Goal: Task Accomplishment & Management: Use online tool/utility

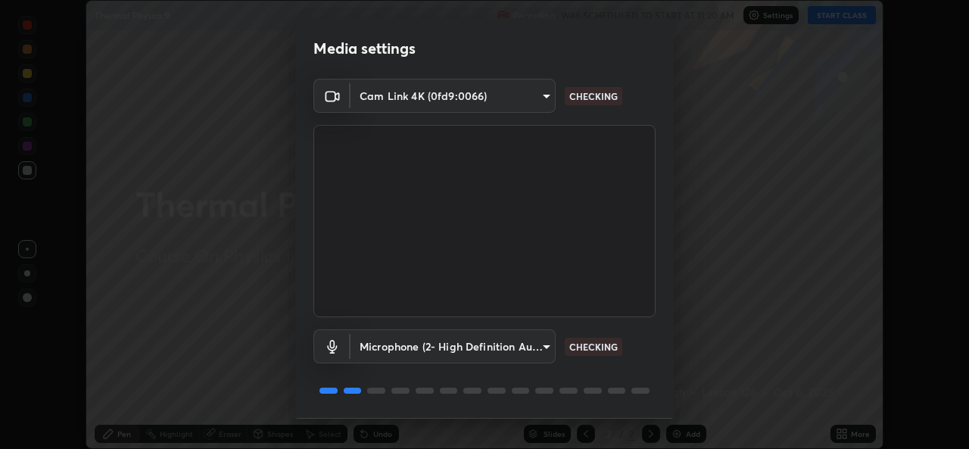
scroll to position [48, 0]
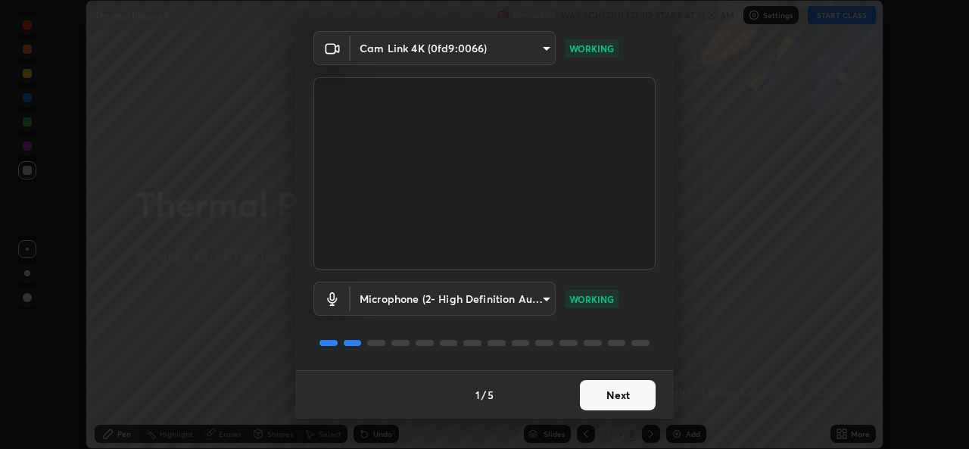
click at [606, 399] on button "Next" at bounding box center [618, 395] width 76 height 30
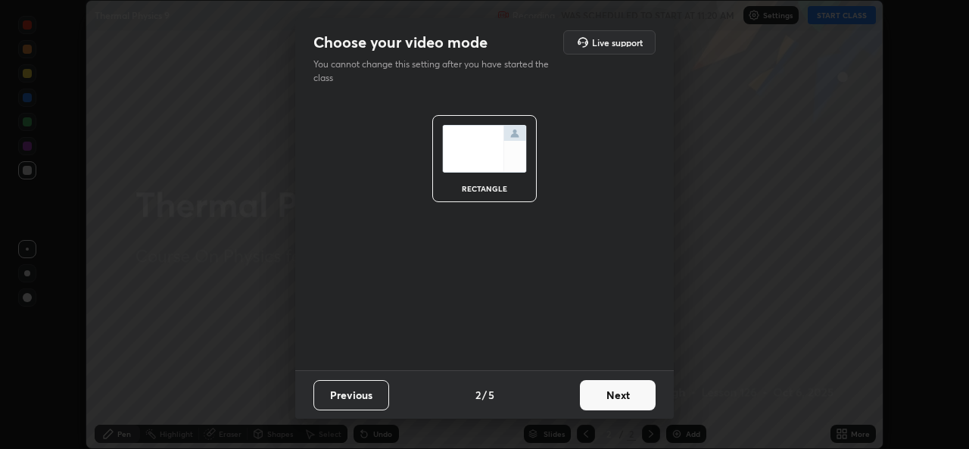
click at [616, 394] on button "Next" at bounding box center [618, 395] width 76 height 30
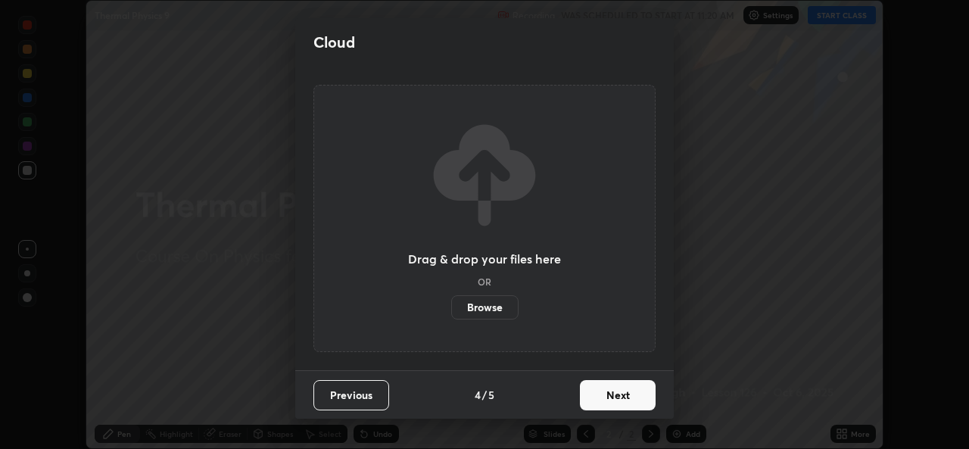
click at [621, 408] on button "Next" at bounding box center [618, 395] width 76 height 30
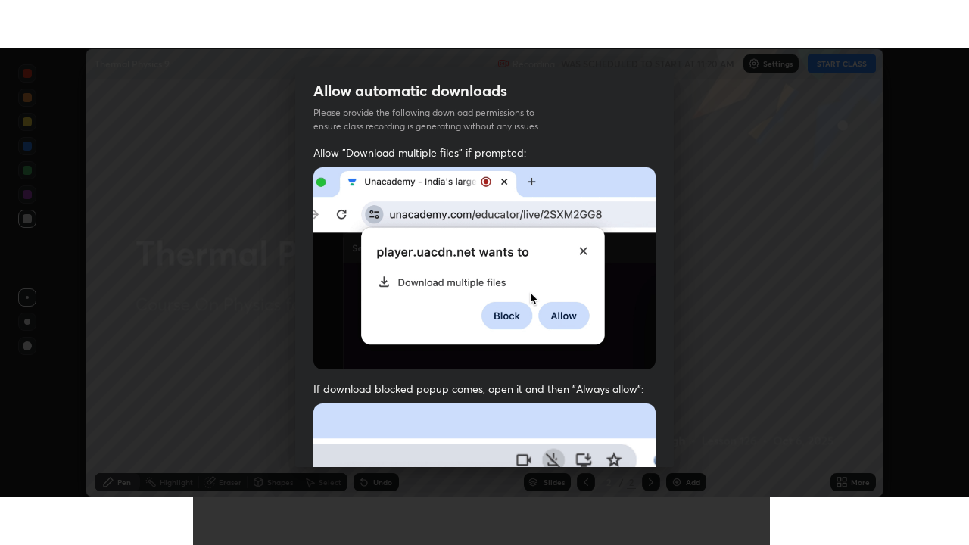
scroll to position [357, 0]
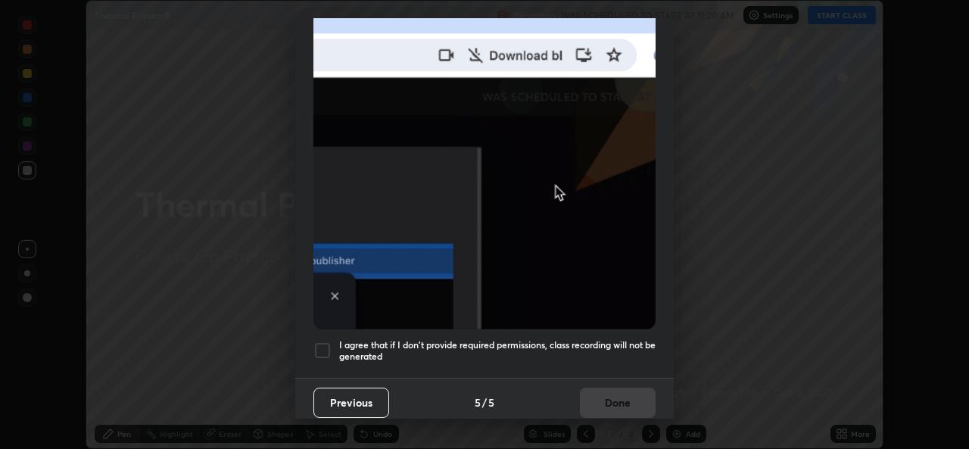
click at [316, 341] on div at bounding box center [322, 350] width 18 height 18
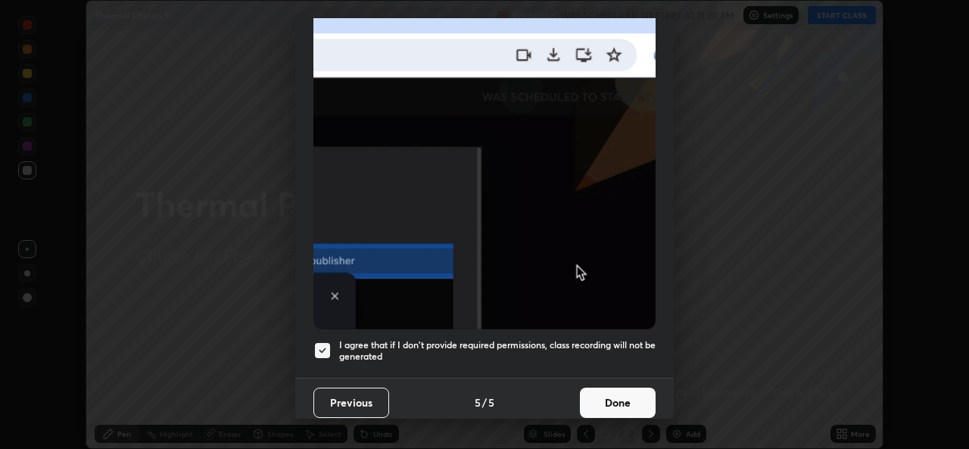
click at [606, 388] on button "Done" at bounding box center [618, 403] width 76 height 30
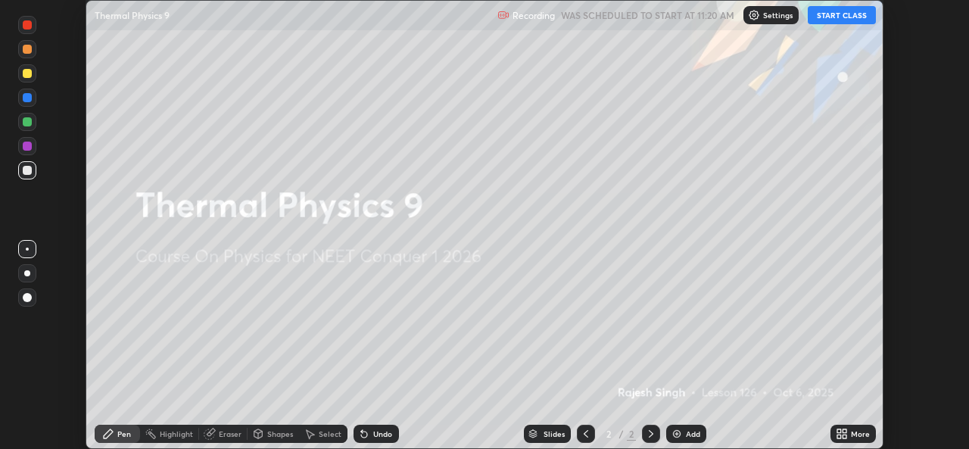
click at [840, 438] on icon at bounding box center [839, 437] width 4 height 4
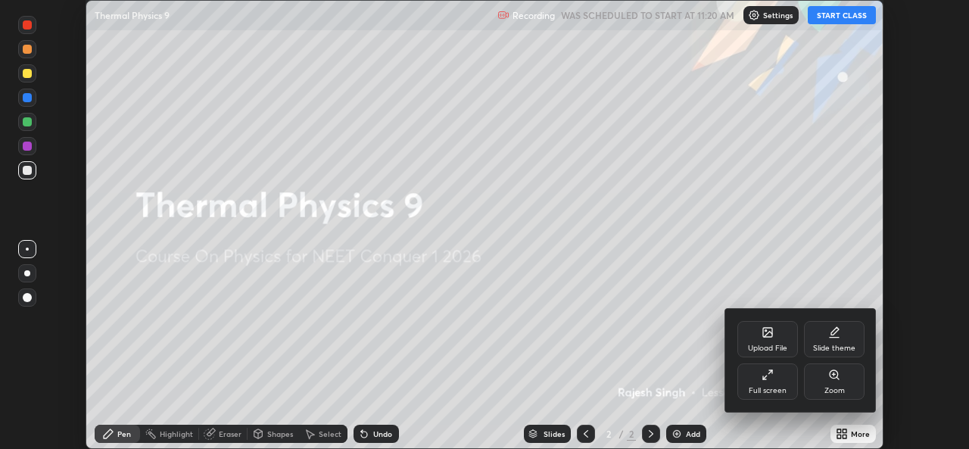
click at [761, 376] on div "Full screen" at bounding box center [767, 381] width 61 height 36
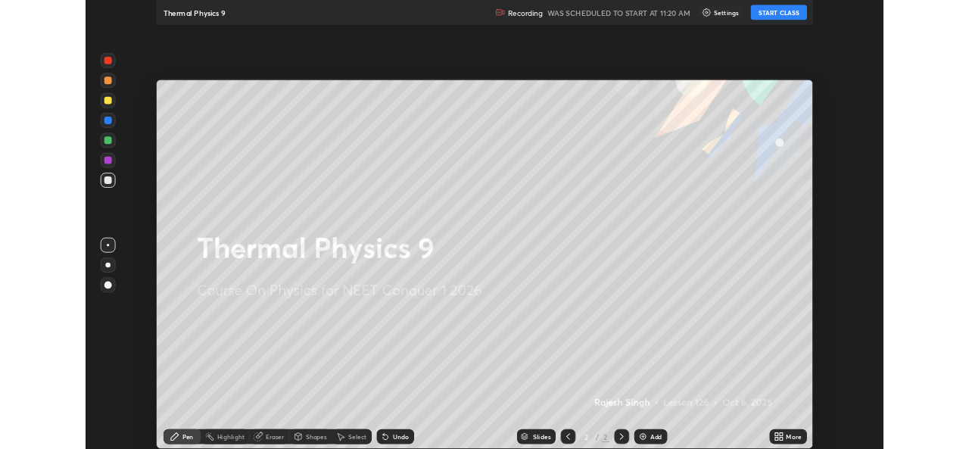
scroll to position [545, 969]
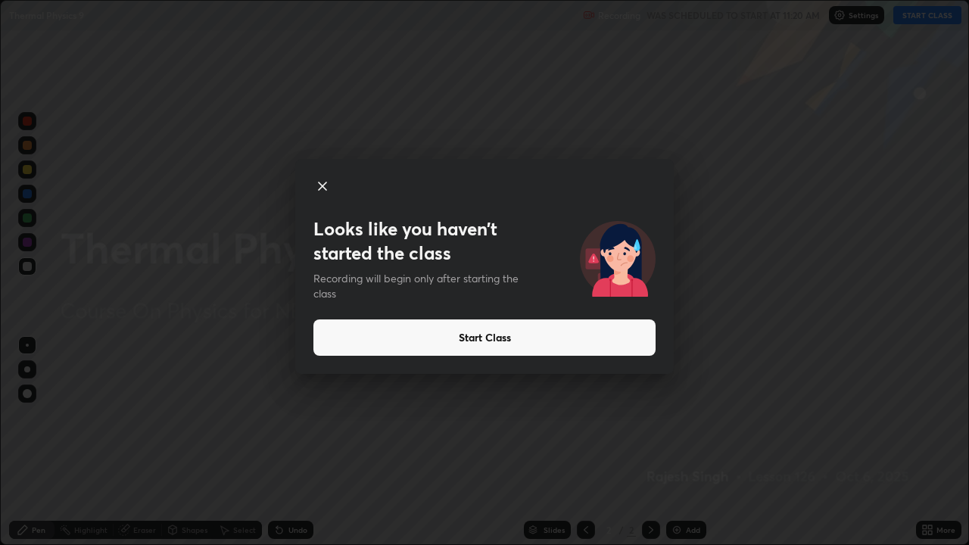
click at [435, 340] on button "Start Class" at bounding box center [484, 337] width 342 height 36
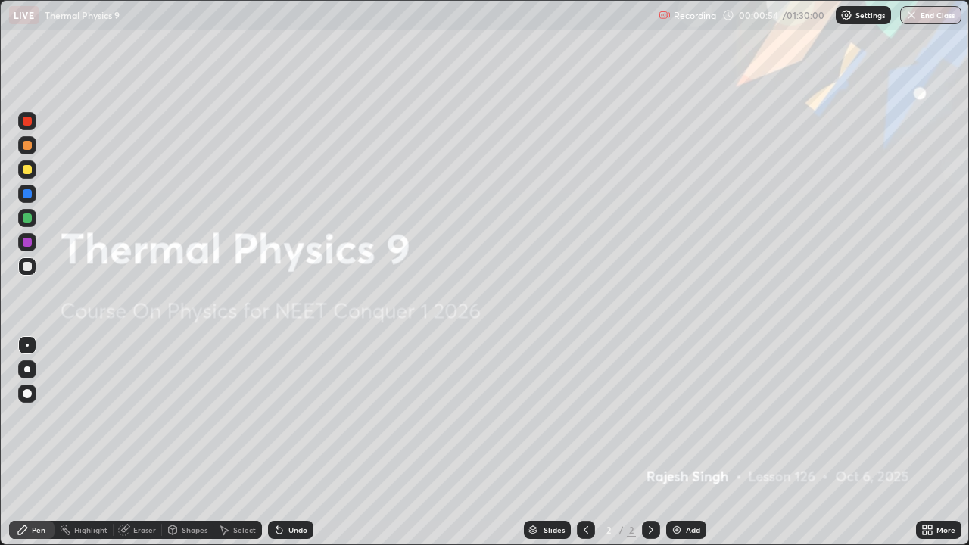
click at [924, 448] on icon at bounding box center [925, 527] width 4 height 4
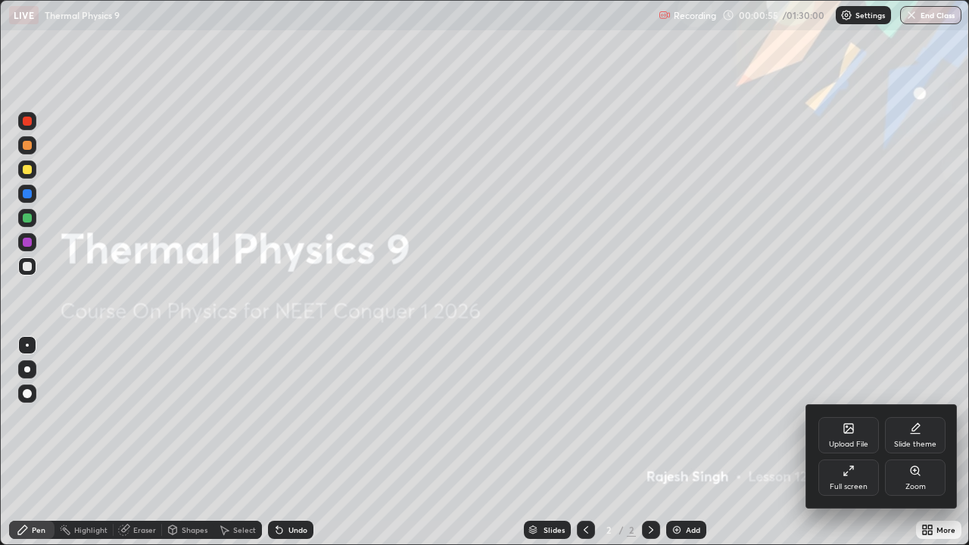
click at [838, 445] on div "Upload File" at bounding box center [848, 445] width 39 height 8
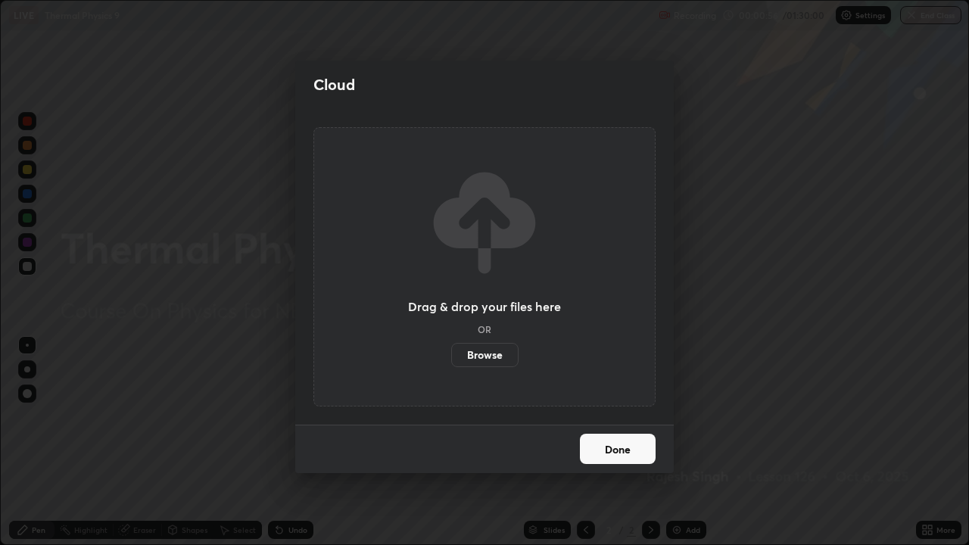
click at [481, 347] on label "Browse" at bounding box center [484, 355] width 67 height 24
click at [451, 347] on input "Browse" at bounding box center [451, 355] width 0 height 24
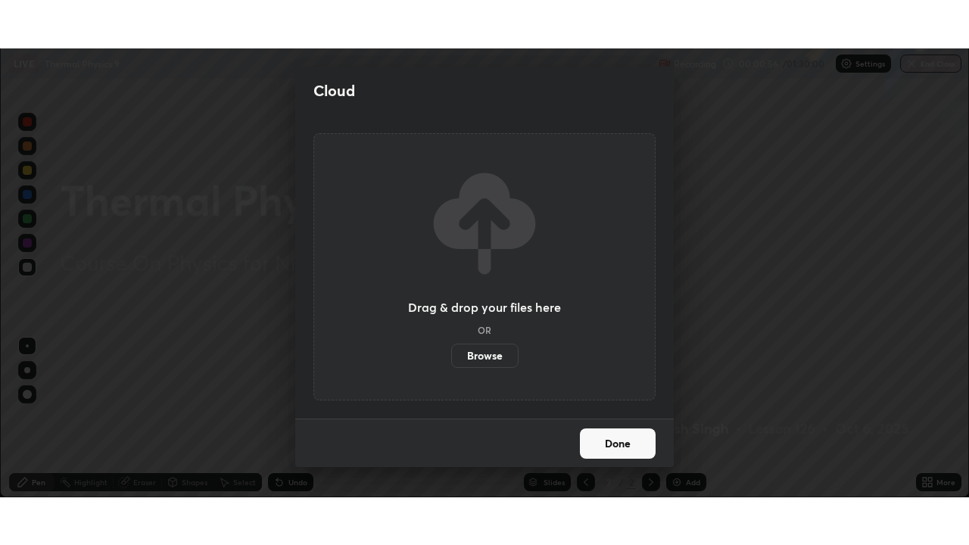
scroll to position [75258, 74738]
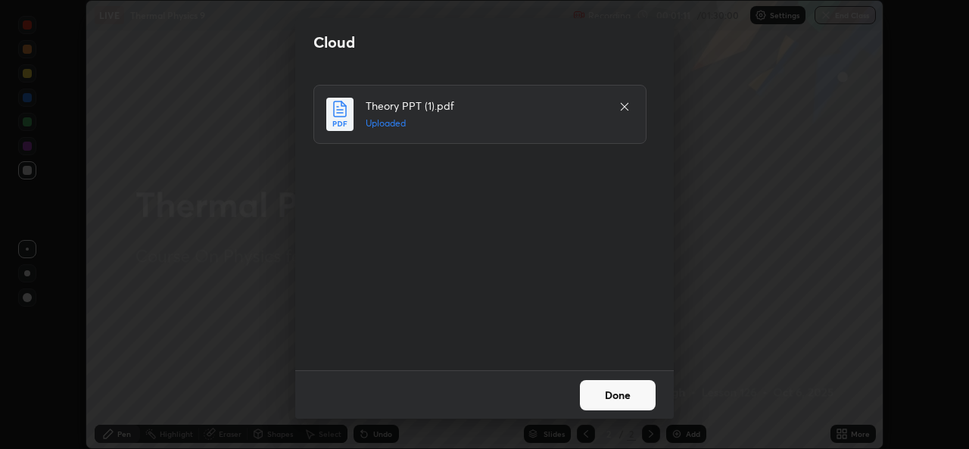
click at [625, 390] on button "Done" at bounding box center [618, 395] width 76 height 30
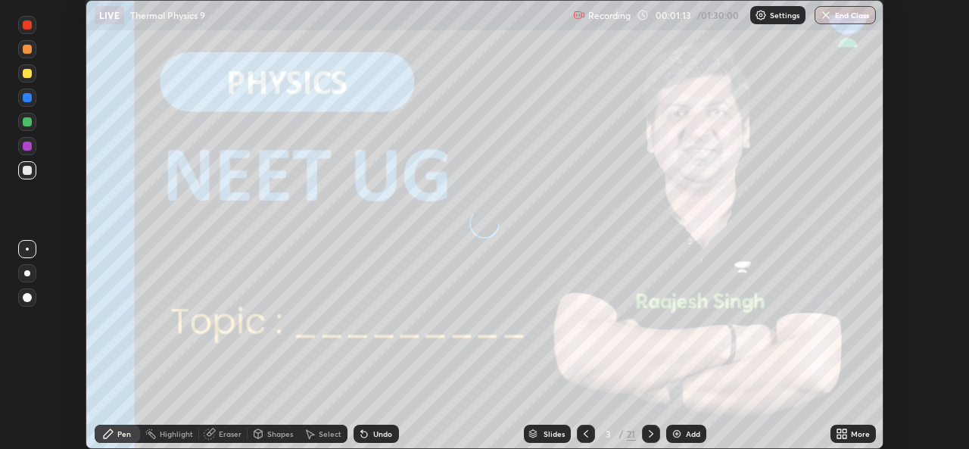
click at [840, 435] on icon at bounding box center [839, 437] width 4 height 4
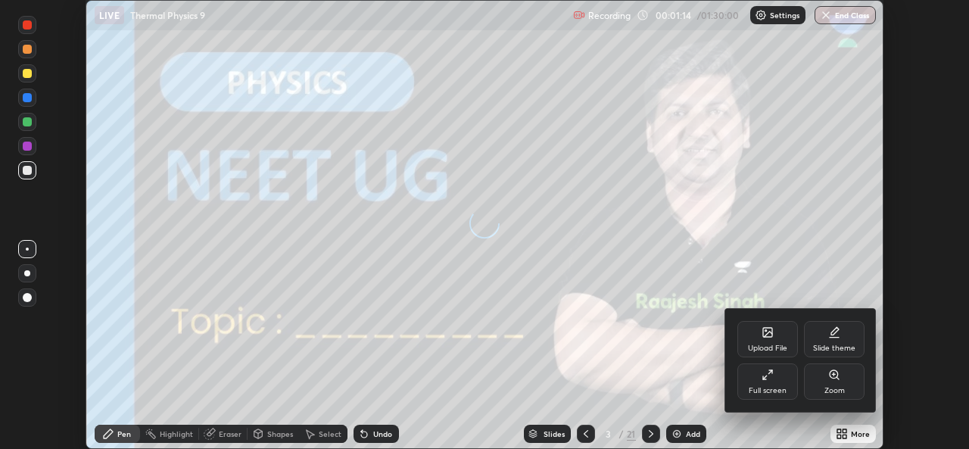
click at [774, 388] on div "Full screen" at bounding box center [768, 391] width 38 height 8
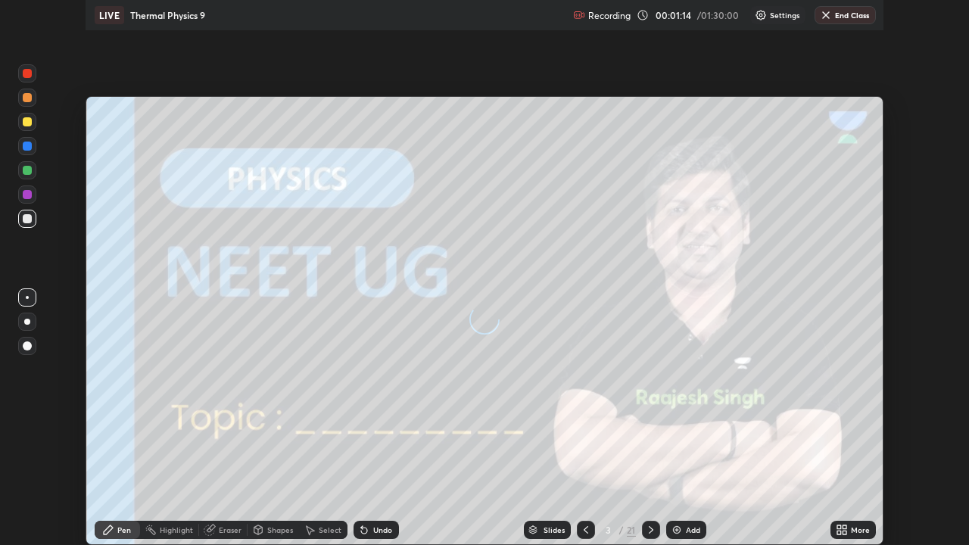
scroll to position [545, 969]
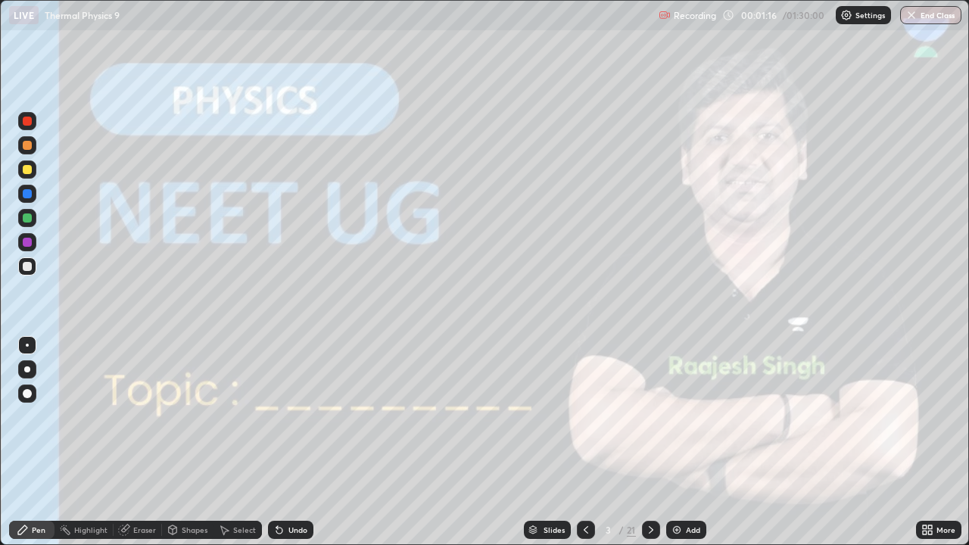
click at [650, 448] on icon at bounding box center [651, 530] width 12 height 12
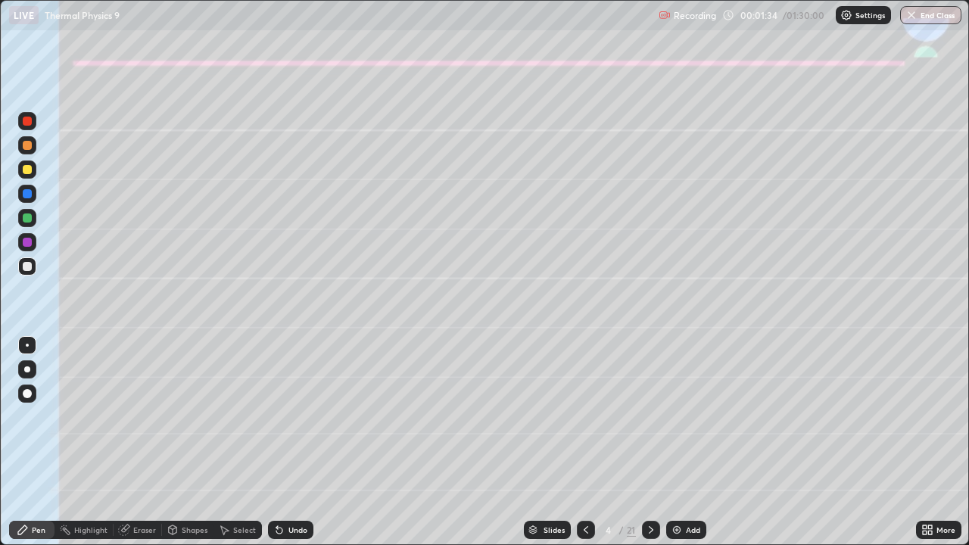
click at [30, 170] on div at bounding box center [27, 169] width 9 height 9
click at [26, 374] on div at bounding box center [27, 369] width 18 height 18
click at [282, 448] on icon at bounding box center [279, 530] width 12 height 12
click at [289, 448] on div "Undo" at bounding box center [297, 530] width 19 height 8
click at [138, 448] on div "Eraser" at bounding box center [144, 530] width 23 height 8
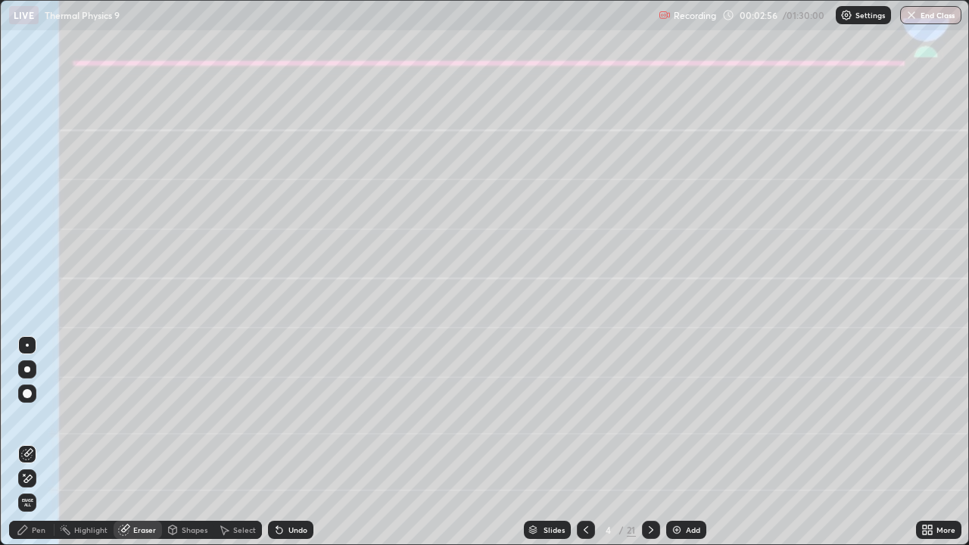
click at [30, 448] on div "Pen" at bounding box center [31, 530] width 45 height 18
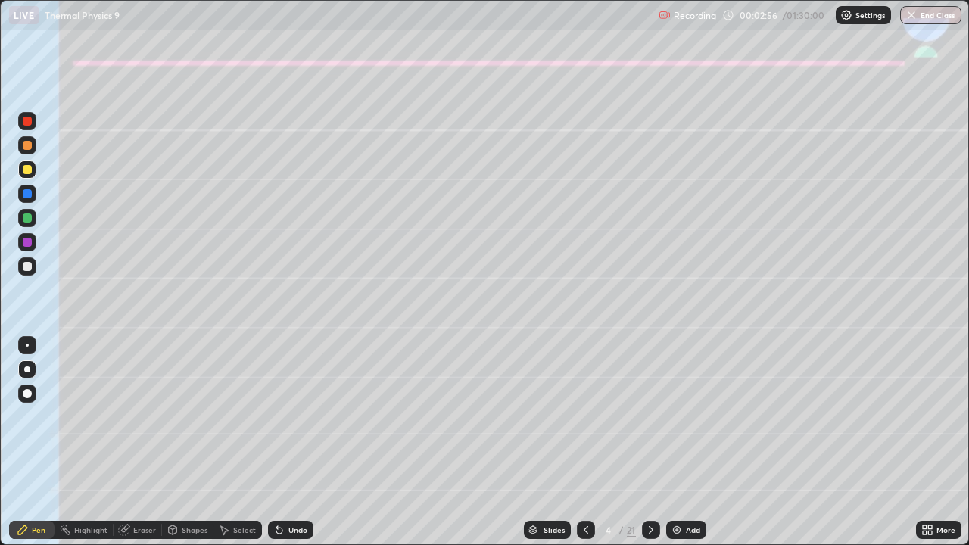
click at [180, 448] on div "Shapes" at bounding box center [187, 530] width 51 height 18
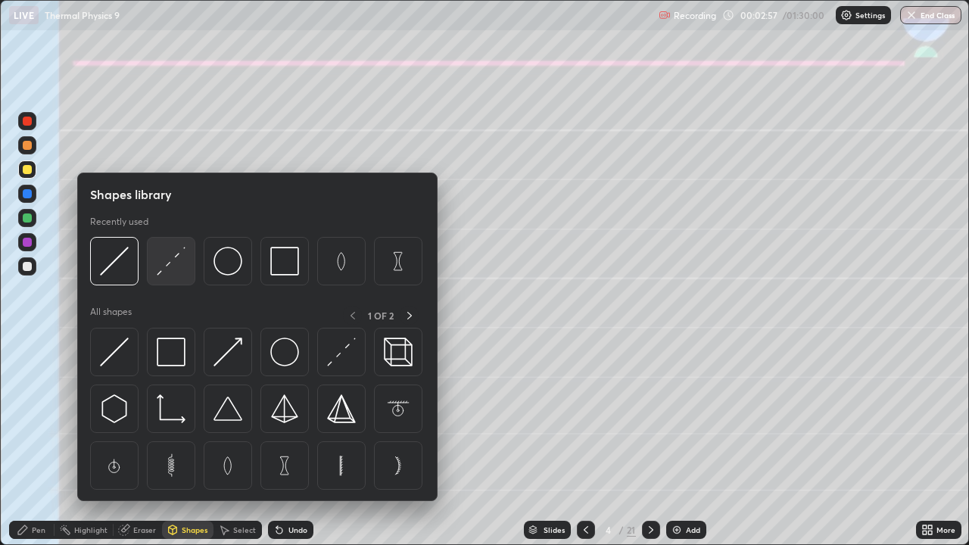
click at [168, 268] on img at bounding box center [171, 261] width 29 height 29
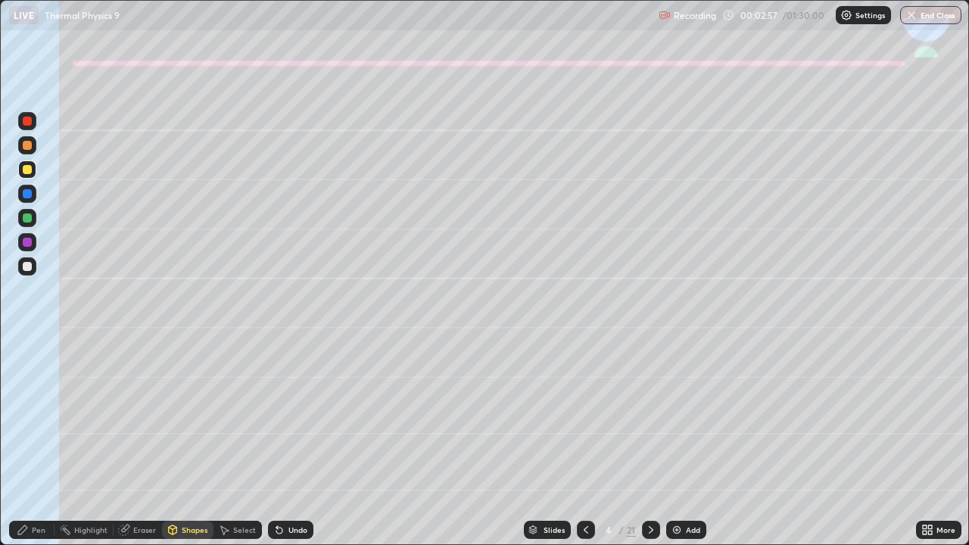
click at [23, 244] on div at bounding box center [27, 242] width 9 height 9
click at [21, 266] on div at bounding box center [27, 266] width 18 height 18
click at [24, 153] on div at bounding box center [27, 145] width 18 height 18
click at [298, 448] on div "Undo" at bounding box center [290, 530] width 45 height 18
click at [35, 448] on div "Pen" at bounding box center [31, 530] width 45 height 18
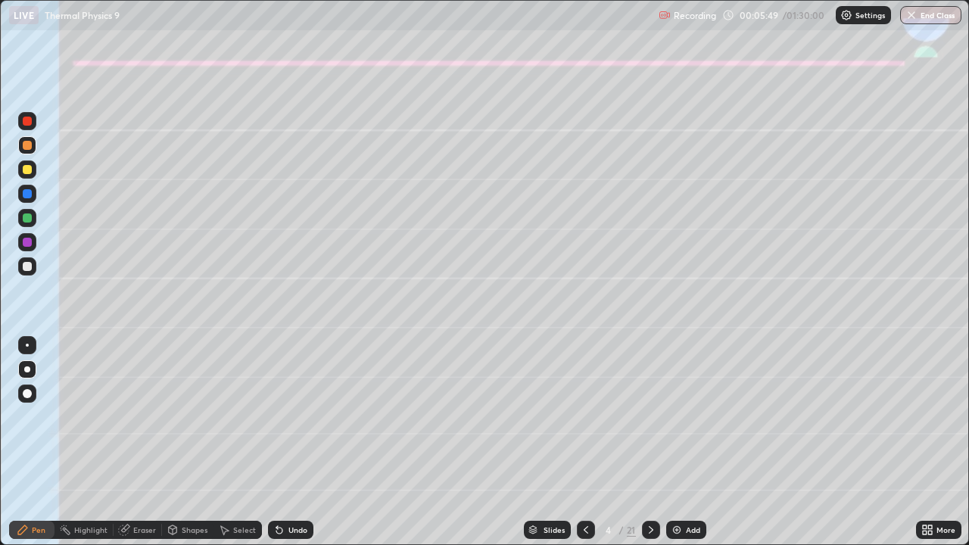
click at [20, 264] on div at bounding box center [27, 266] width 18 height 18
click at [0, 325] on div "Setting up your live class" at bounding box center [484, 272] width 969 height 545
click at [28, 218] on div at bounding box center [27, 217] width 9 height 9
click at [197, 448] on div "Shapes" at bounding box center [195, 530] width 26 height 8
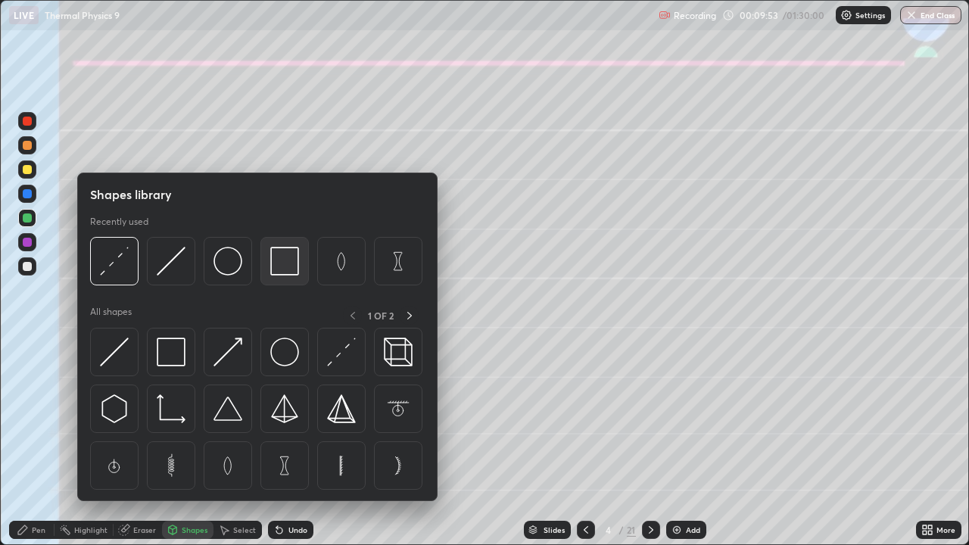
click at [281, 265] on img at bounding box center [284, 261] width 29 height 29
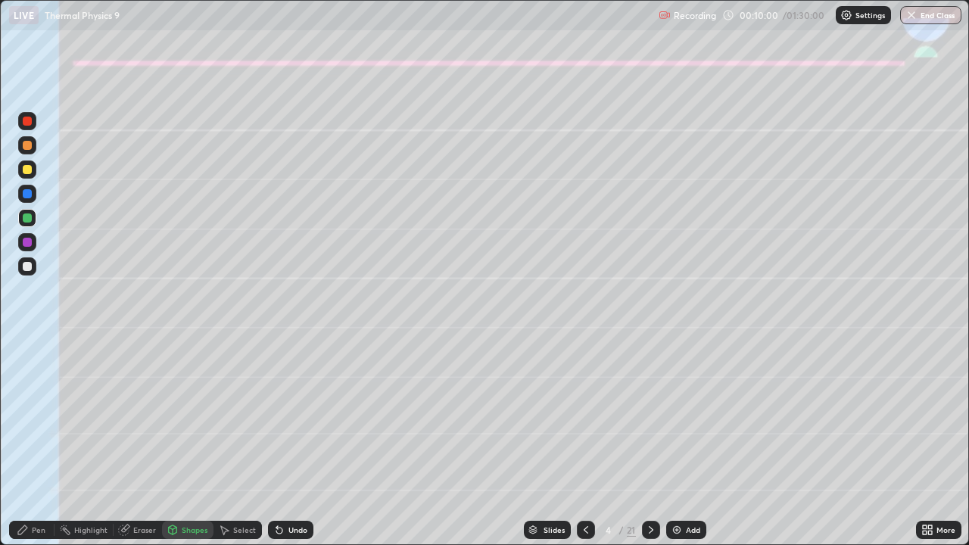
click at [42, 448] on div "Pen" at bounding box center [39, 530] width 14 height 8
click at [152, 448] on div "Eraser" at bounding box center [138, 530] width 48 height 18
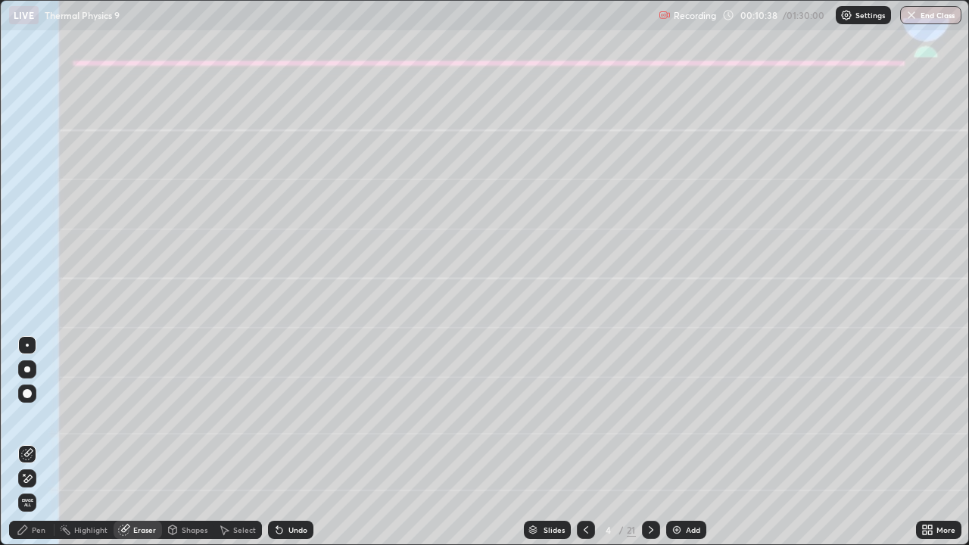
click at [36, 448] on div "Pen" at bounding box center [31, 530] width 45 height 18
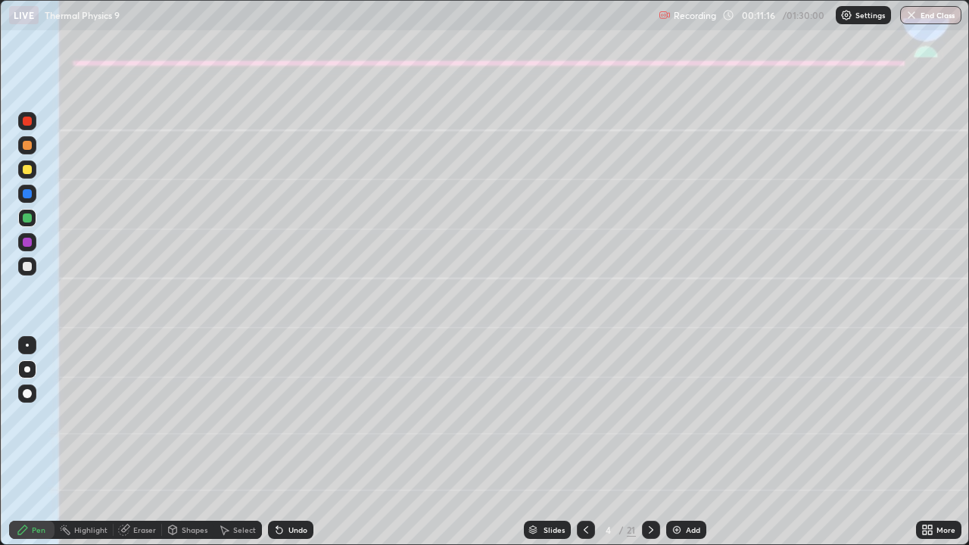
click at [28, 272] on div at bounding box center [27, 266] width 18 height 18
click at [647, 448] on icon at bounding box center [651, 530] width 12 height 12
click at [26, 151] on div at bounding box center [27, 145] width 18 height 18
click at [198, 448] on div "Shapes" at bounding box center [195, 530] width 26 height 8
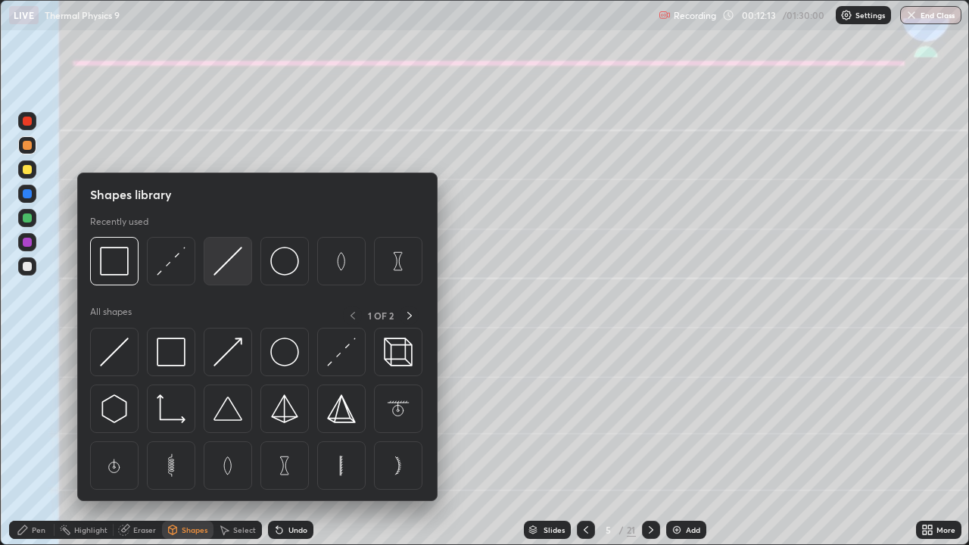
click at [224, 265] on img at bounding box center [227, 261] width 29 height 29
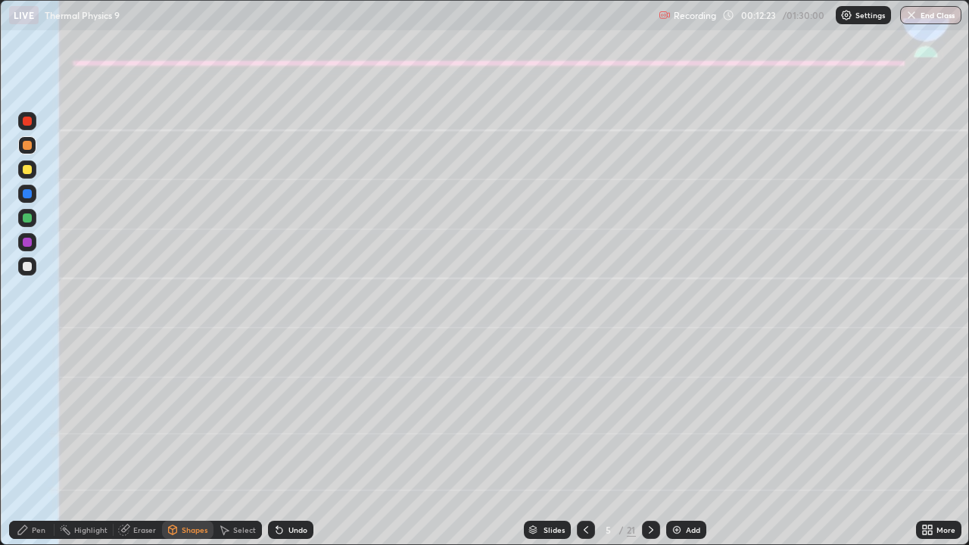
click at [35, 448] on div "Pen" at bounding box center [39, 530] width 14 height 8
click at [283, 448] on div "Undo" at bounding box center [290, 530] width 45 height 18
click at [20, 269] on div at bounding box center [27, 266] width 18 height 18
click at [23, 217] on div at bounding box center [27, 217] width 9 height 9
click at [648, 448] on icon at bounding box center [651, 530] width 12 height 12
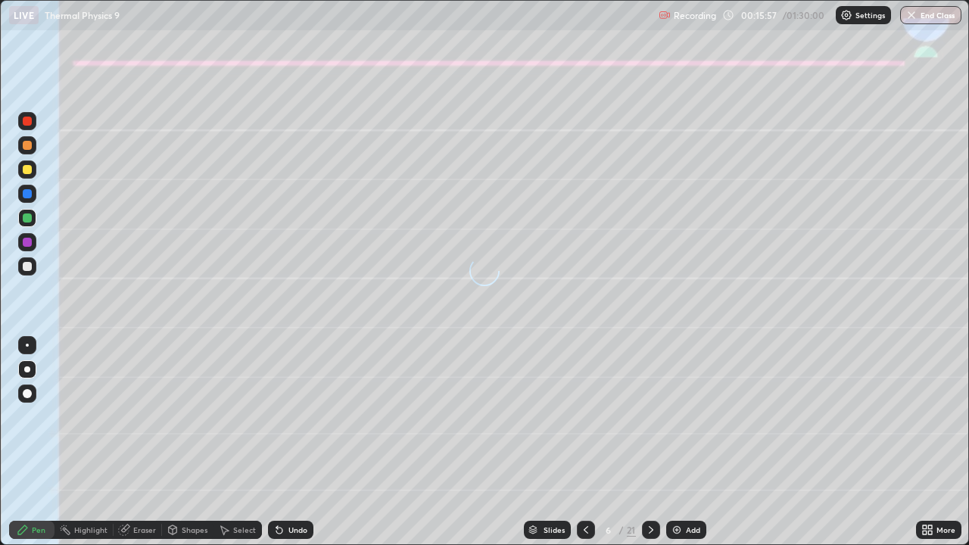
click at [30, 173] on div at bounding box center [27, 169] width 9 height 9
click at [188, 448] on div "Shapes" at bounding box center [195, 530] width 26 height 8
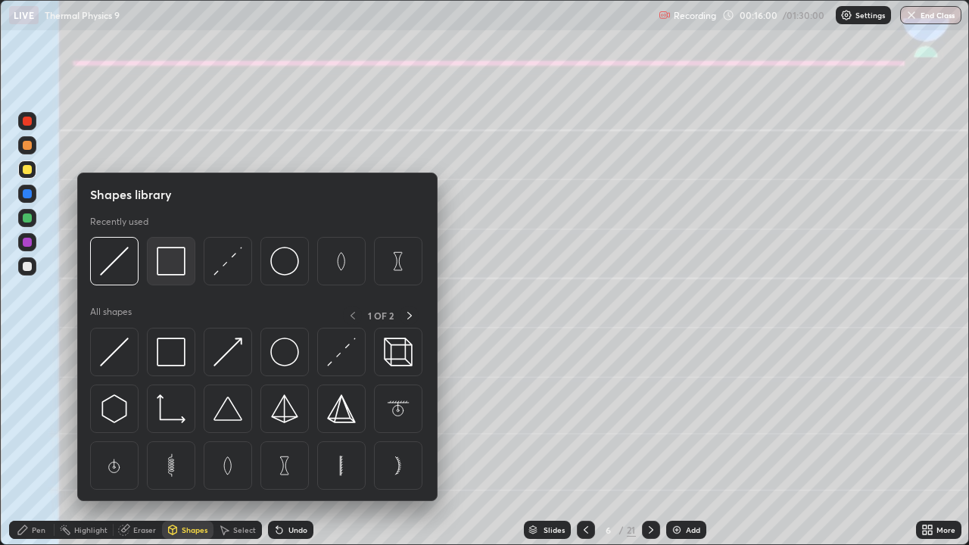
click at [175, 266] on img at bounding box center [171, 261] width 29 height 29
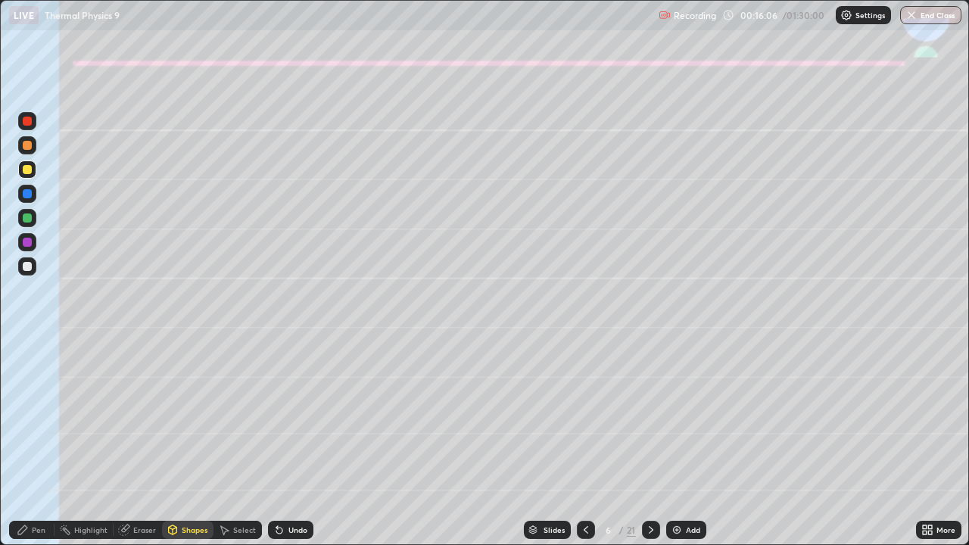
click at [36, 448] on div "Pen" at bounding box center [39, 530] width 14 height 8
click at [288, 448] on div "Undo" at bounding box center [297, 530] width 19 height 8
click at [285, 448] on div "Undo" at bounding box center [290, 530] width 45 height 18
click at [189, 448] on div "Shapes" at bounding box center [195, 530] width 26 height 8
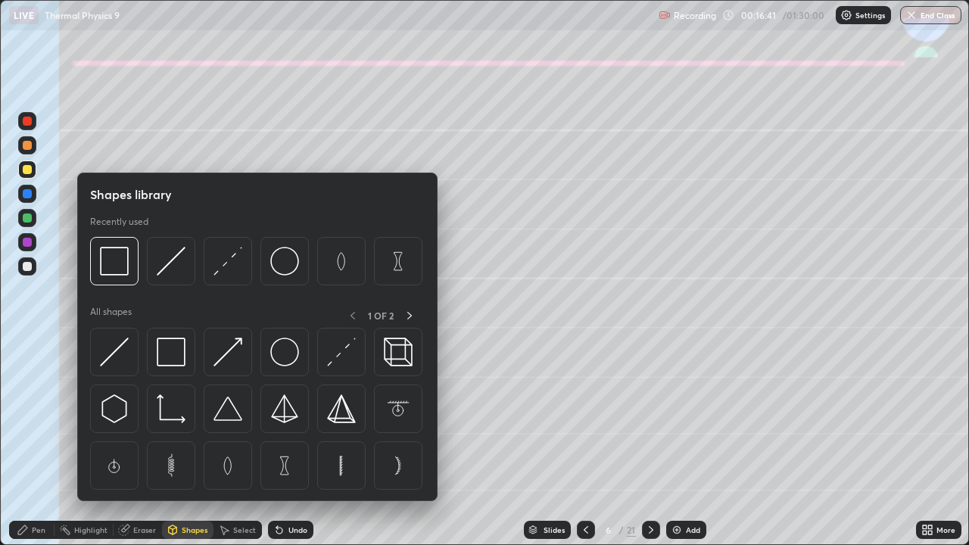
click at [136, 448] on div "Eraser" at bounding box center [144, 530] width 23 height 8
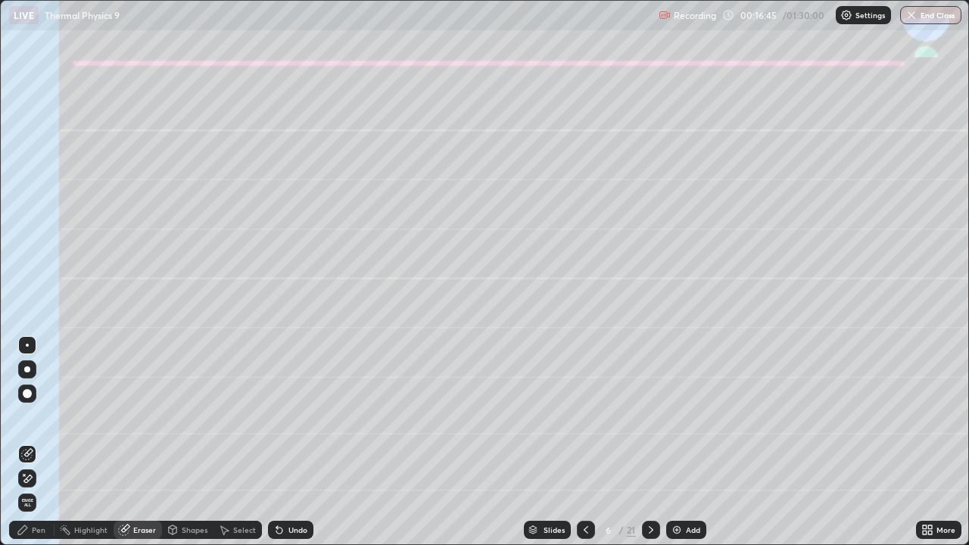
click at [43, 448] on div "Pen" at bounding box center [31, 530] width 45 height 18
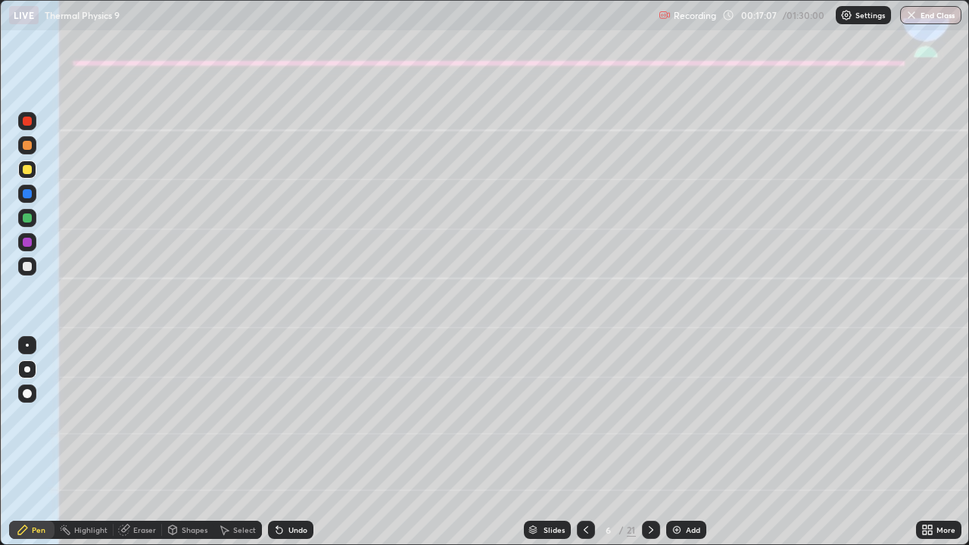
click at [33, 272] on div at bounding box center [27, 266] width 18 height 18
click at [131, 448] on div "Eraser" at bounding box center [138, 530] width 48 height 18
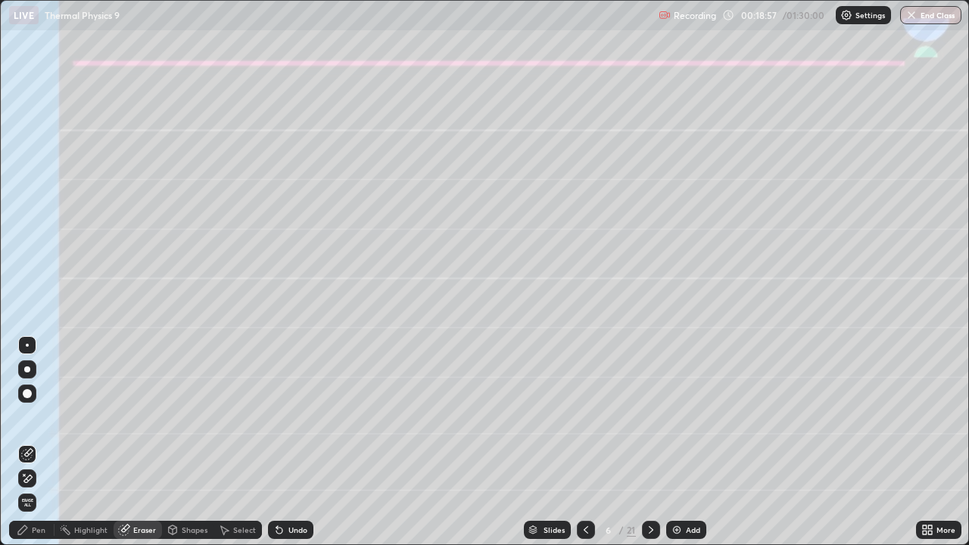
click at [30, 448] on div "Pen" at bounding box center [31, 530] width 45 height 18
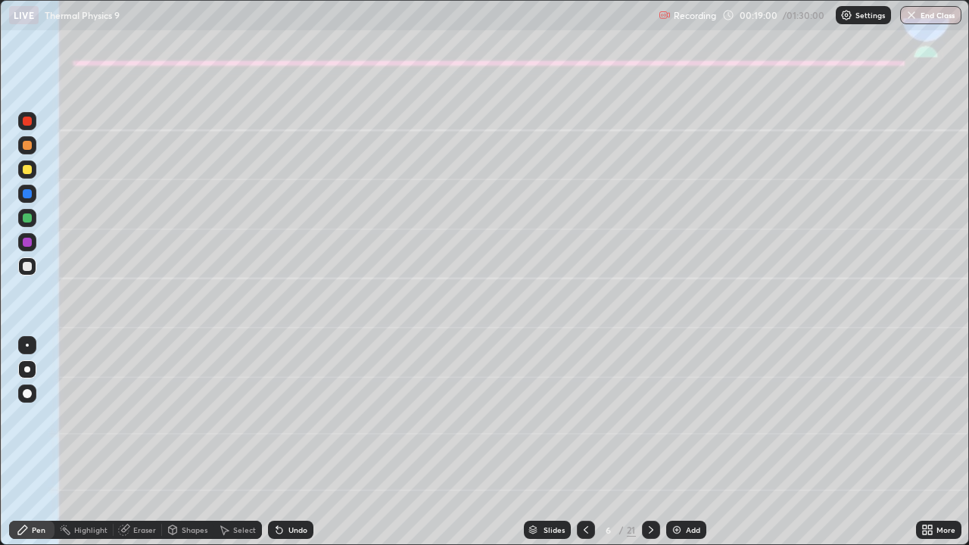
click at [289, 448] on div "Undo" at bounding box center [297, 530] width 19 height 8
click at [21, 220] on div at bounding box center [27, 218] width 18 height 18
click at [650, 448] on icon at bounding box center [651, 530] width 12 height 12
click at [26, 176] on div at bounding box center [27, 169] width 18 height 18
click at [277, 448] on icon at bounding box center [279, 531] width 6 height 6
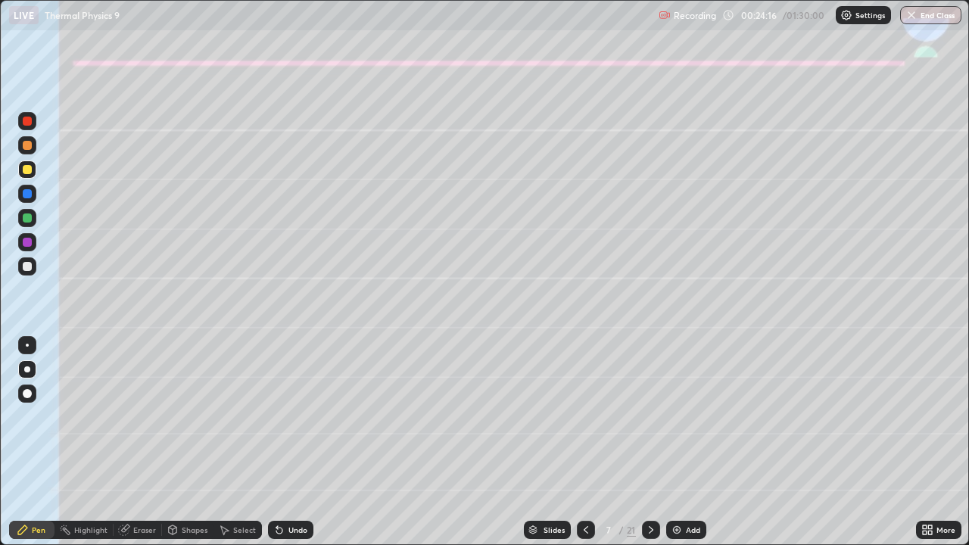
click at [23, 216] on div at bounding box center [27, 217] width 9 height 9
click at [187, 448] on div "Shapes" at bounding box center [195, 530] width 26 height 8
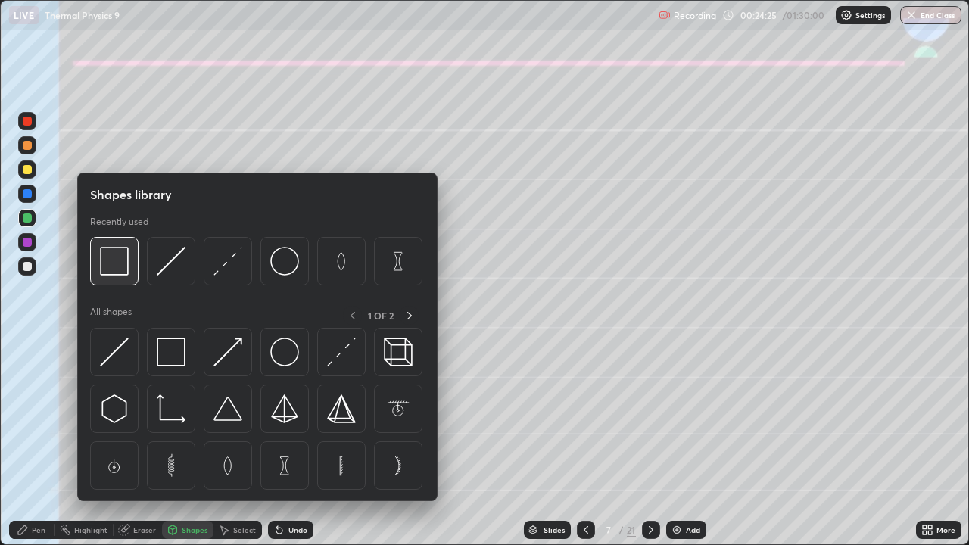
click at [118, 264] on img at bounding box center [114, 261] width 29 height 29
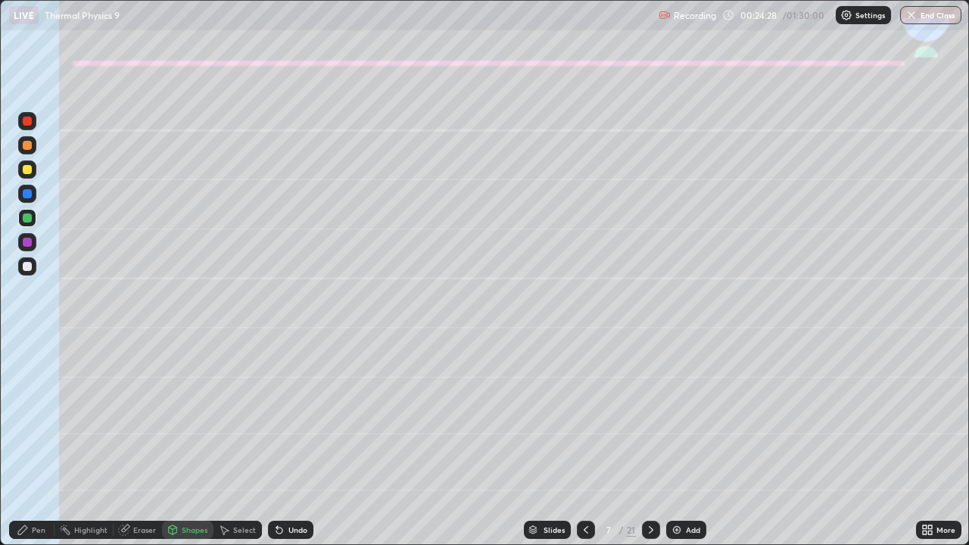
click at [29, 192] on div at bounding box center [27, 193] width 9 height 9
click at [25, 448] on icon at bounding box center [22, 529] width 9 height 9
click at [26, 264] on div at bounding box center [27, 266] width 9 height 9
click at [31, 219] on div at bounding box center [27, 217] width 9 height 9
click at [183, 448] on div "Shapes" at bounding box center [195, 530] width 26 height 8
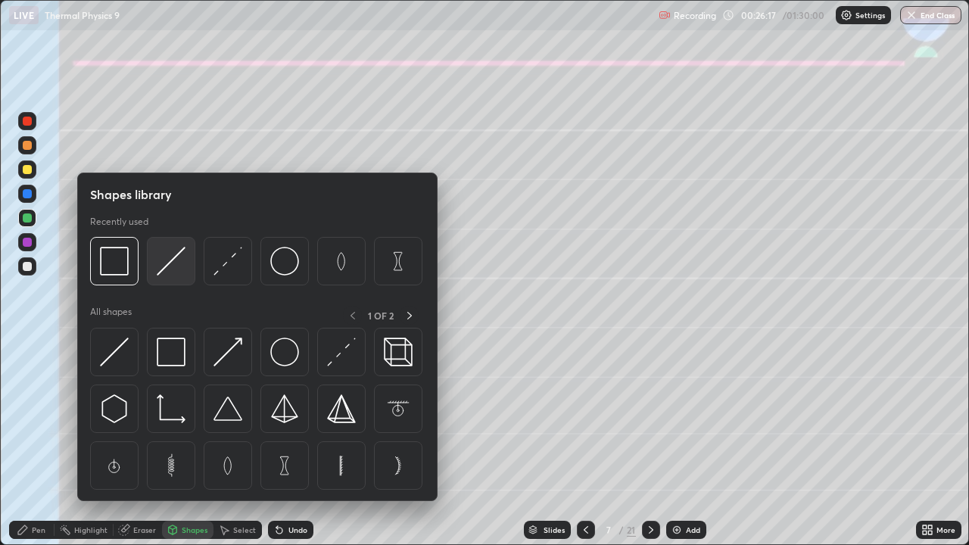
click at [173, 264] on img at bounding box center [171, 261] width 29 height 29
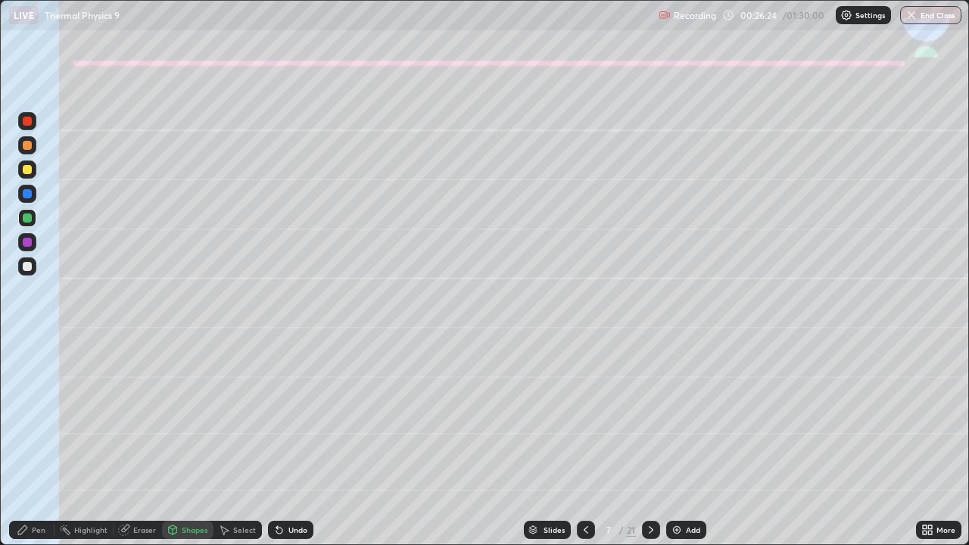
click at [45, 448] on div "Pen" at bounding box center [39, 530] width 14 height 8
click at [289, 448] on div "Undo" at bounding box center [290, 530] width 45 height 18
click at [644, 448] on div at bounding box center [651, 530] width 18 height 18
click at [28, 147] on div at bounding box center [27, 145] width 9 height 9
click at [182, 448] on div "Shapes" at bounding box center [195, 530] width 26 height 8
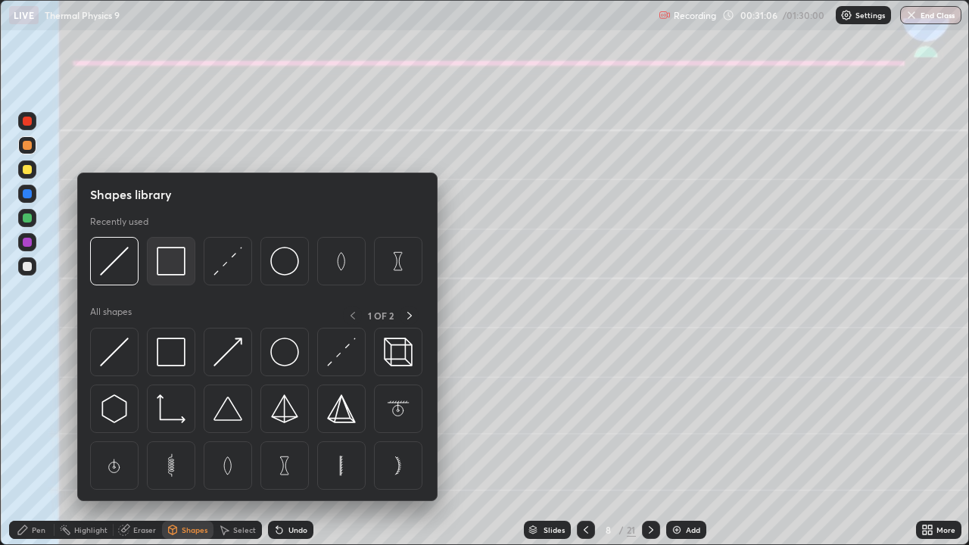
click at [174, 263] on img at bounding box center [171, 261] width 29 height 29
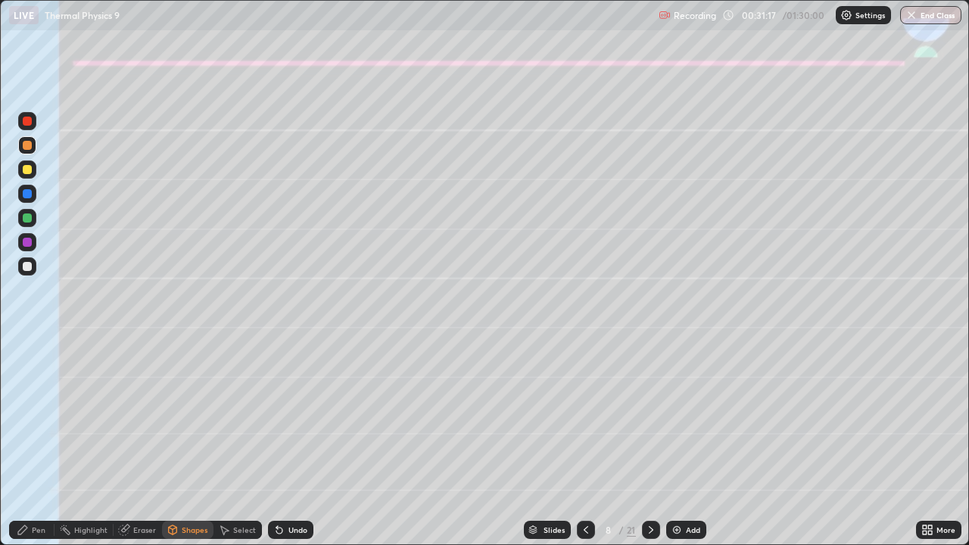
click at [284, 448] on div "Undo" at bounding box center [290, 530] width 45 height 18
click at [276, 448] on icon at bounding box center [277, 527] width 2 height 2
click at [289, 448] on div "Undo" at bounding box center [297, 530] width 19 height 8
click at [288, 448] on div "Undo" at bounding box center [297, 530] width 19 height 8
click at [35, 448] on div "Pen" at bounding box center [39, 530] width 14 height 8
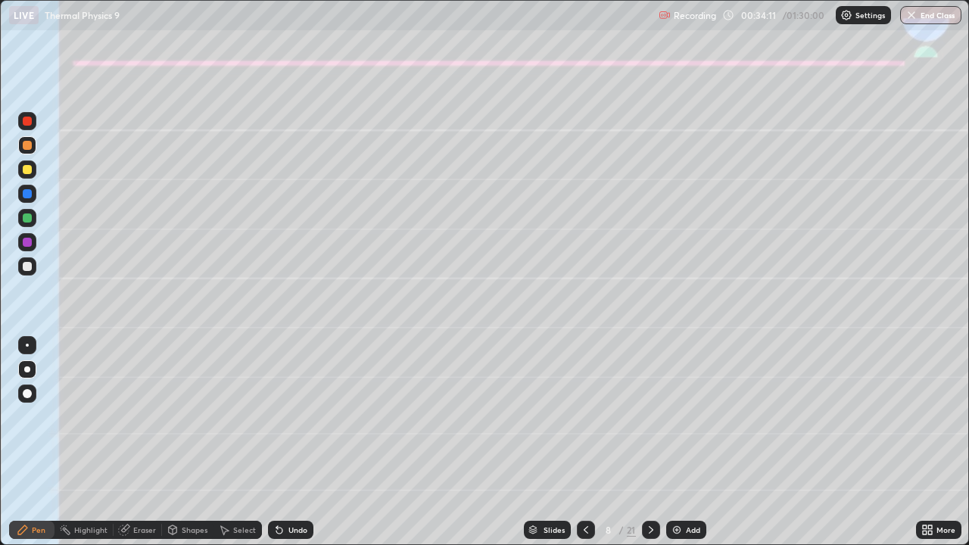
click at [23, 268] on div at bounding box center [27, 266] width 9 height 9
click at [286, 448] on div "Undo" at bounding box center [290, 530] width 45 height 18
click at [297, 448] on div "Undo" at bounding box center [297, 530] width 19 height 8
click at [652, 448] on icon at bounding box center [651, 530] width 12 height 12
click at [24, 172] on div at bounding box center [27, 169] width 9 height 9
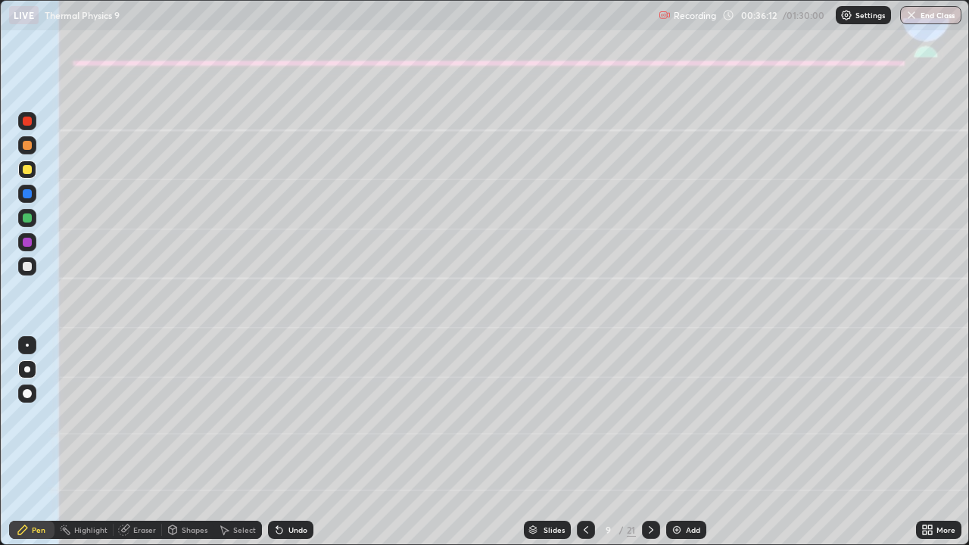
click at [283, 448] on div "Undo" at bounding box center [290, 530] width 45 height 18
click at [288, 448] on div "Undo" at bounding box center [297, 530] width 19 height 8
click at [187, 448] on div "Shapes" at bounding box center [195, 530] width 26 height 8
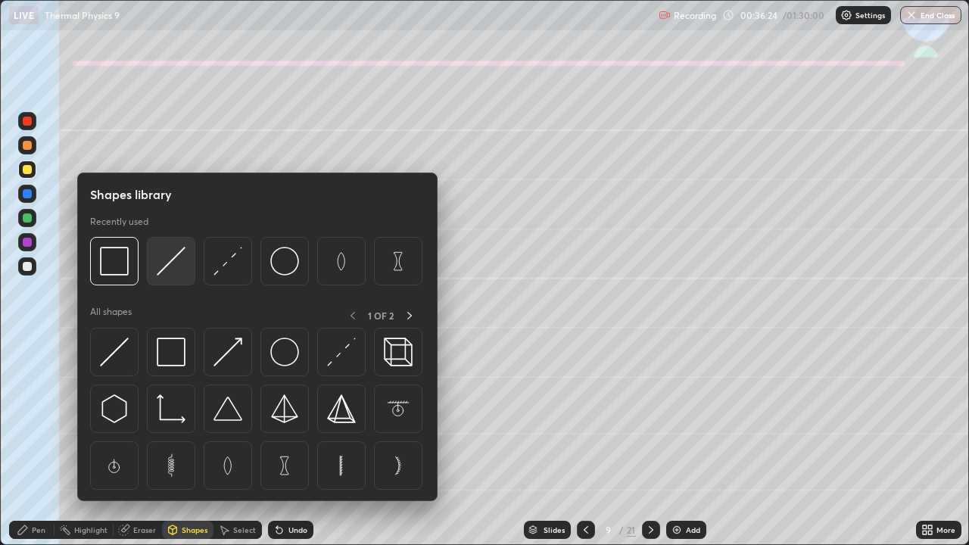
click at [167, 266] on img at bounding box center [171, 261] width 29 height 29
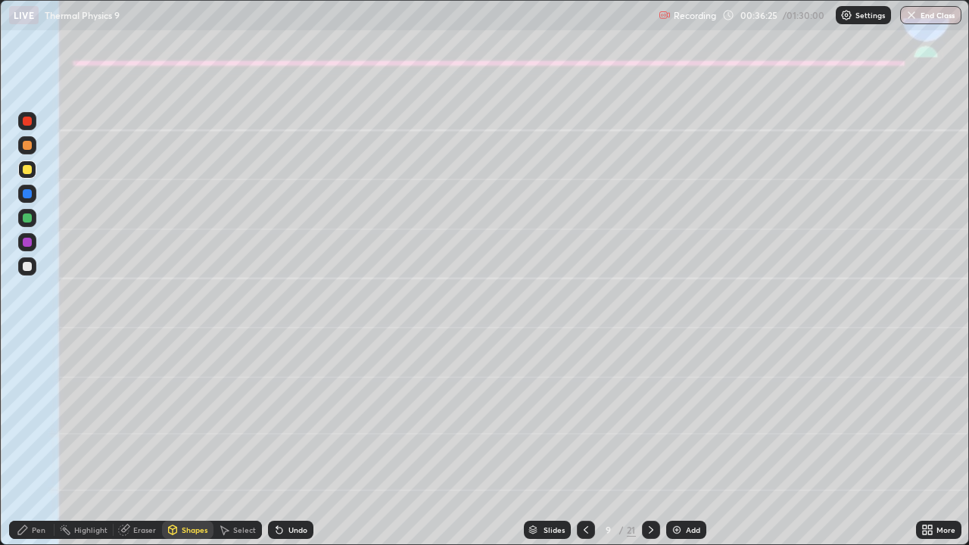
click at [31, 266] on div at bounding box center [27, 266] width 9 height 9
click at [27, 216] on div at bounding box center [27, 217] width 9 height 9
click at [30, 173] on div at bounding box center [27, 169] width 9 height 9
click at [36, 448] on div "Pen" at bounding box center [31, 530] width 45 height 30
click at [26, 383] on div at bounding box center [27, 394] width 18 height 24
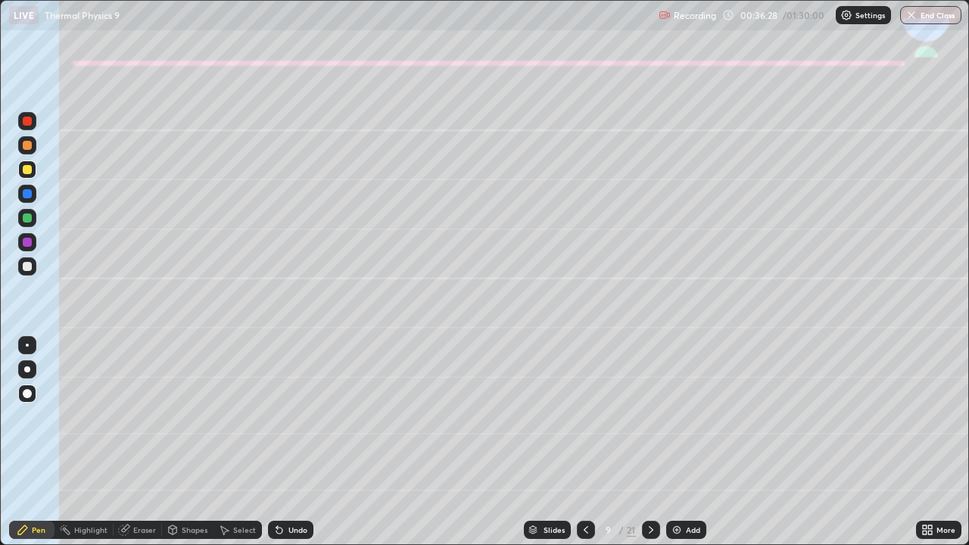
click at [30, 170] on div at bounding box center [27, 169] width 9 height 9
click at [189, 448] on div "Shapes" at bounding box center [195, 530] width 26 height 8
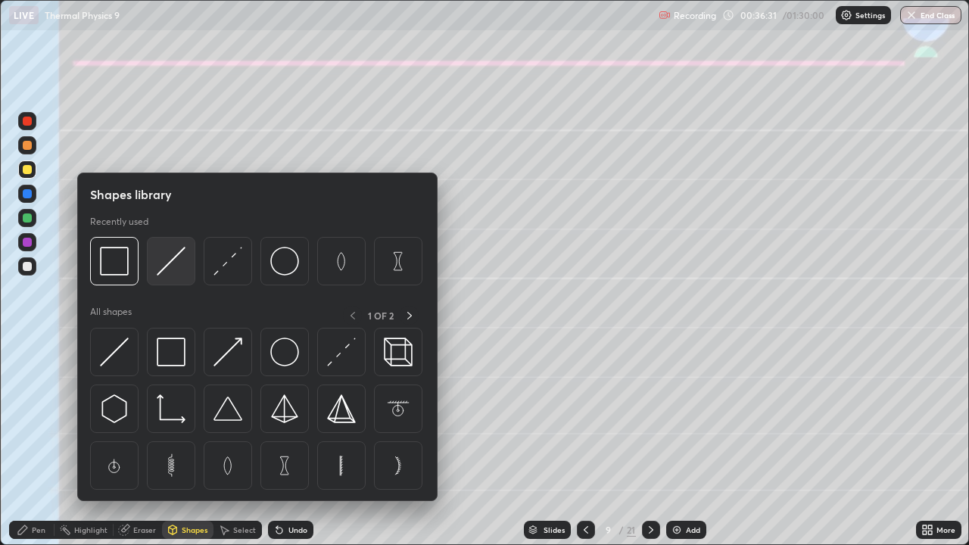
click at [168, 267] on img at bounding box center [171, 261] width 29 height 29
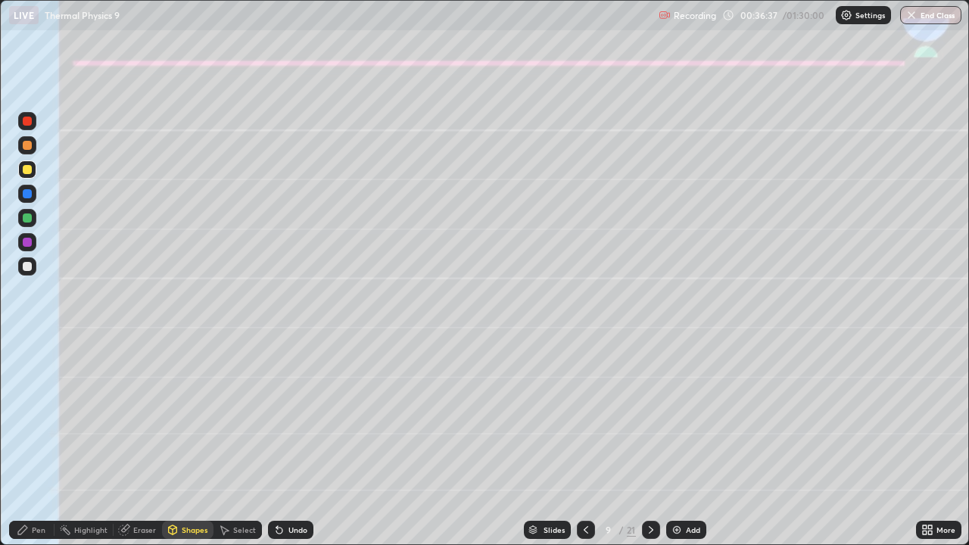
click at [23, 448] on icon at bounding box center [22, 529] width 9 height 9
click at [26, 359] on div at bounding box center [27, 369] width 18 height 24
click at [22, 269] on div at bounding box center [27, 266] width 18 height 18
click at [287, 448] on div "Undo" at bounding box center [290, 530] width 45 height 18
click at [585, 448] on icon at bounding box center [586, 530] width 12 height 12
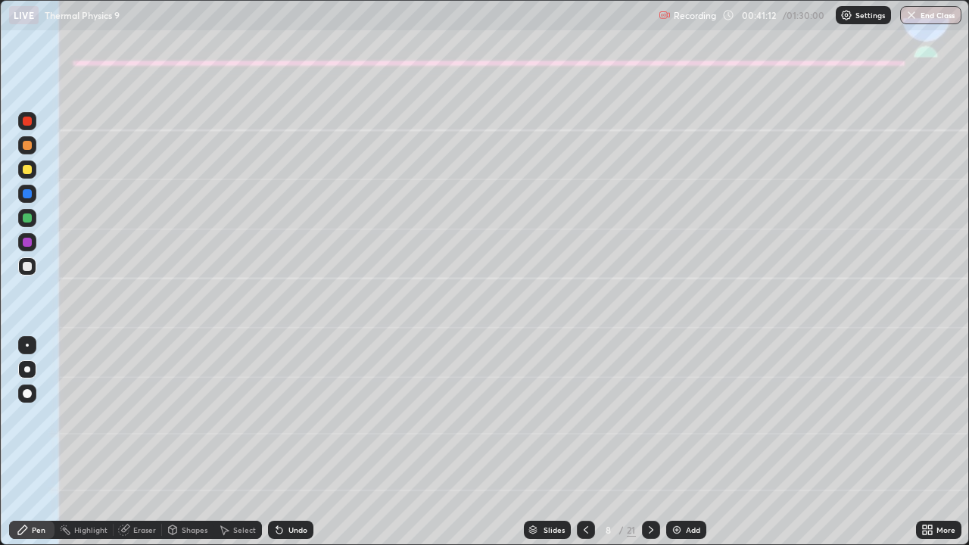
click at [645, 448] on icon at bounding box center [651, 530] width 12 height 12
click at [649, 448] on icon at bounding box center [651, 530] width 12 height 12
click at [28, 148] on div at bounding box center [27, 145] width 9 height 9
click at [189, 448] on div "Shapes" at bounding box center [195, 530] width 26 height 8
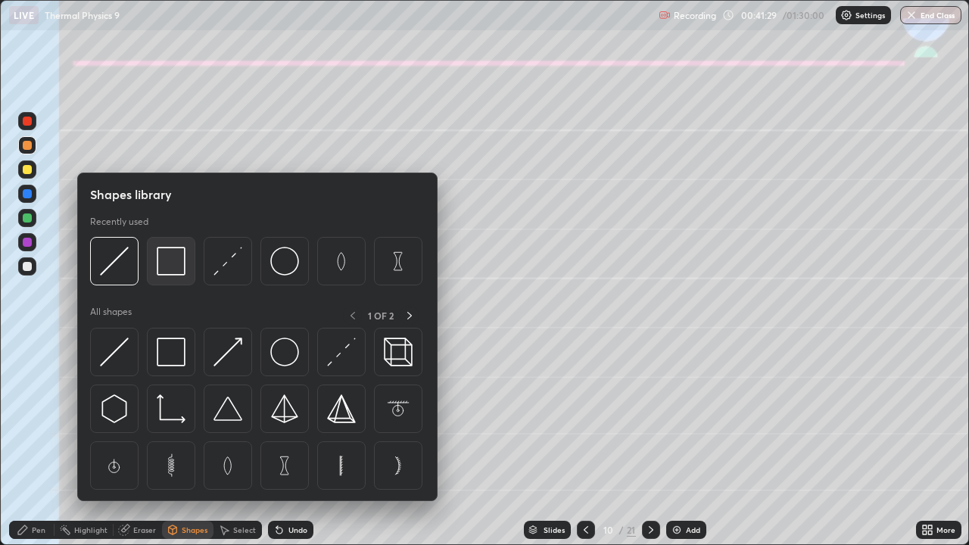
click at [169, 257] on img at bounding box center [171, 261] width 29 height 29
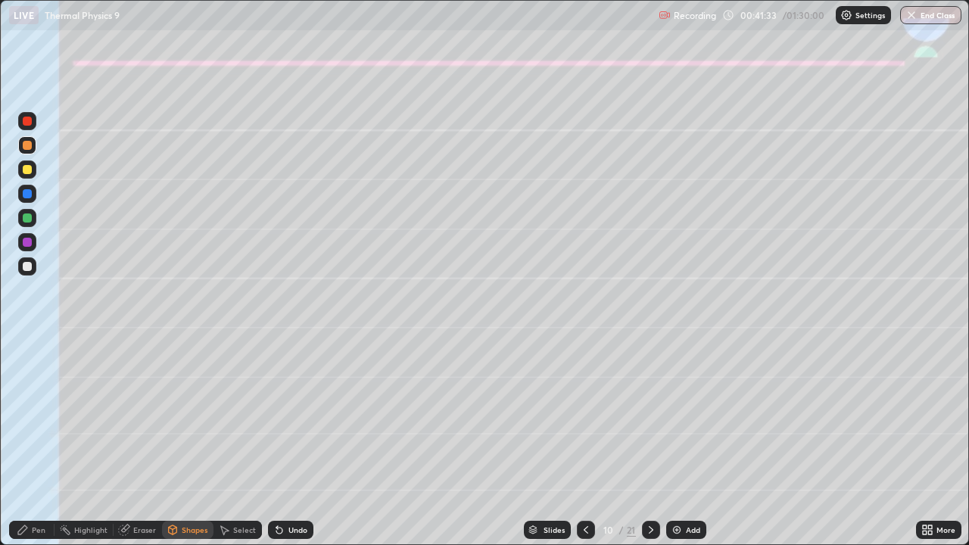
click at [33, 448] on div "Pen" at bounding box center [39, 530] width 14 height 8
click at [288, 448] on div "Undo" at bounding box center [297, 530] width 19 height 8
click at [31, 267] on div at bounding box center [27, 266] width 9 height 9
click at [29, 245] on div at bounding box center [27, 242] width 9 height 9
click at [26, 269] on div at bounding box center [27, 266] width 9 height 9
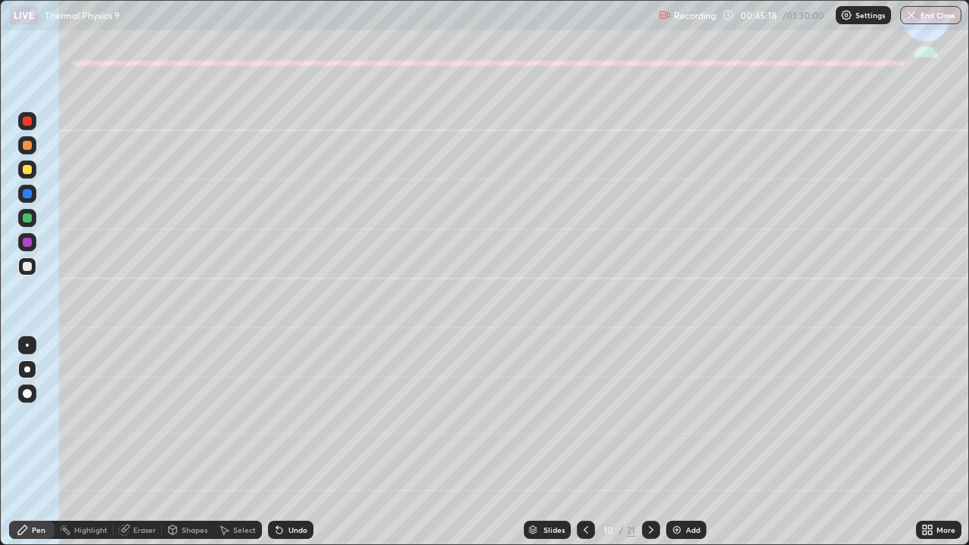
click at [32, 169] on div at bounding box center [27, 169] width 18 height 18
click at [189, 448] on div "Shapes" at bounding box center [195, 530] width 26 height 8
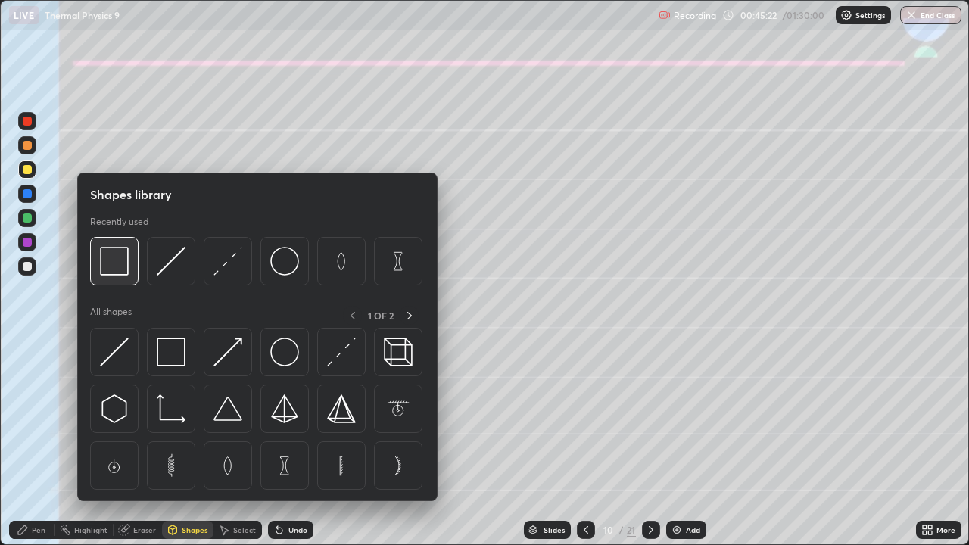
click at [115, 265] on img at bounding box center [114, 261] width 29 height 29
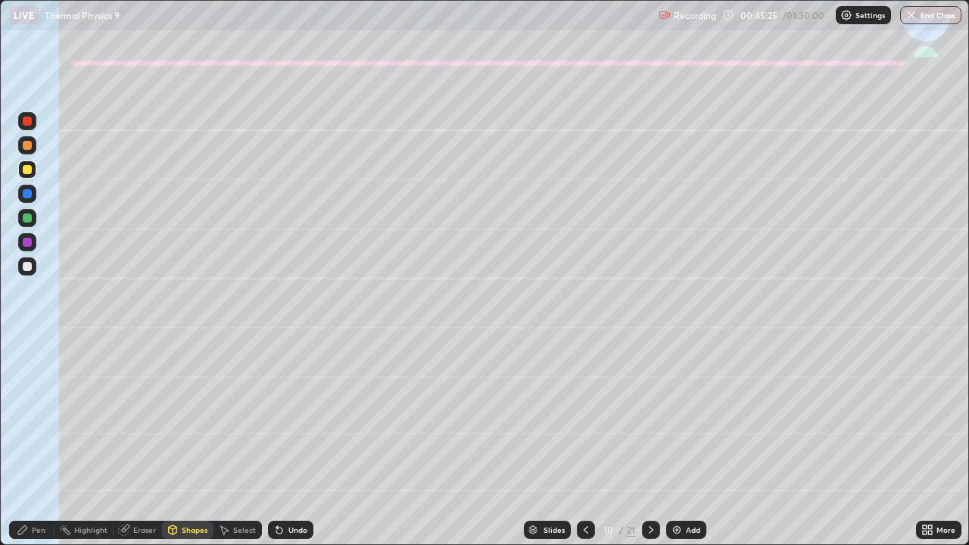
click at [37, 448] on div "Pen" at bounding box center [31, 530] width 45 height 18
click at [290, 448] on div "Undo" at bounding box center [290, 530] width 45 height 18
click at [288, 448] on div "Undo" at bounding box center [290, 530] width 45 height 18
click at [288, 448] on div "Undo" at bounding box center [297, 530] width 19 height 8
click at [290, 448] on div "Undo" at bounding box center [297, 530] width 19 height 8
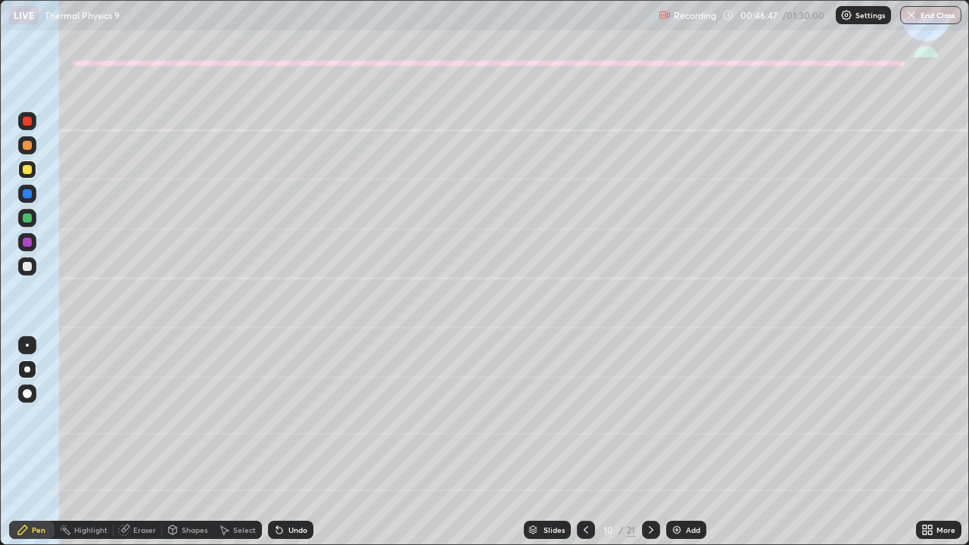
click at [176, 448] on icon at bounding box center [173, 529] width 8 height 9
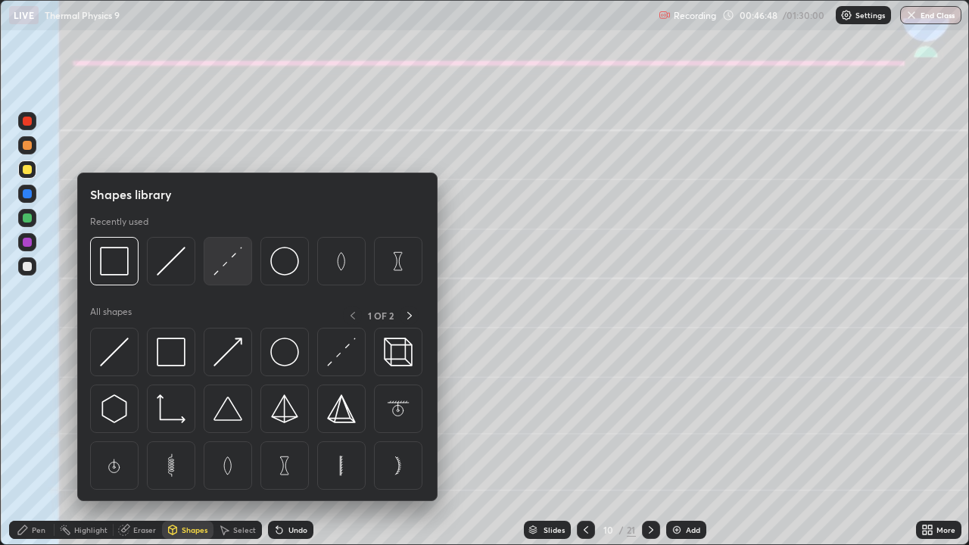
click at [223, 263] on img at bounding box center [227, 261] width 29 height 29
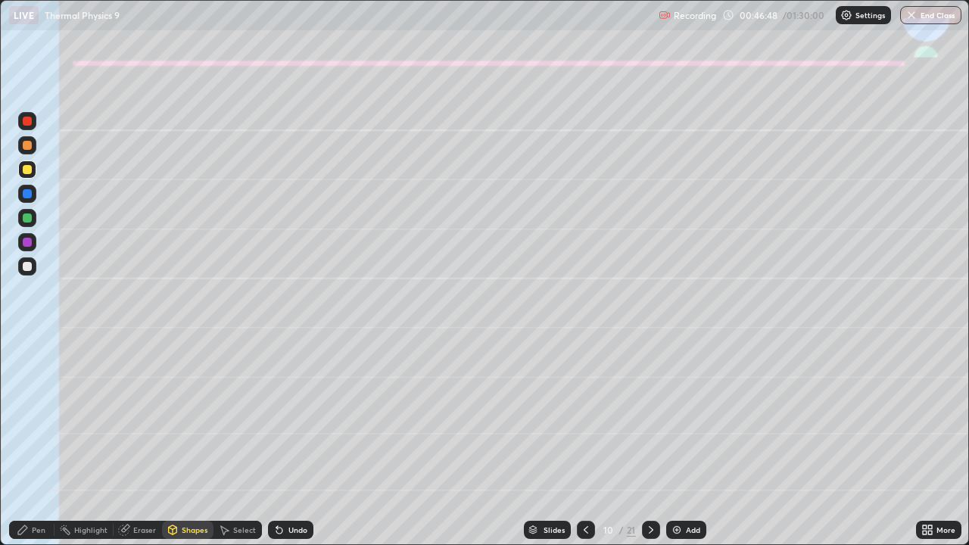
click at [26, 245] on div at bounding box center [27, 242] width 9 height 9
click at [33, 268] on div at bounding box center [27, 266] width 18 height 18
click at [41, 448] on div "Pen" at bounding box center [39, 530] width 14 height 8
click at [647, 448] on icon at bounding box center [651, 530] width 12 height 12
click at [584, 448] on icon at bounding box center [586, 530] width 12 height 12
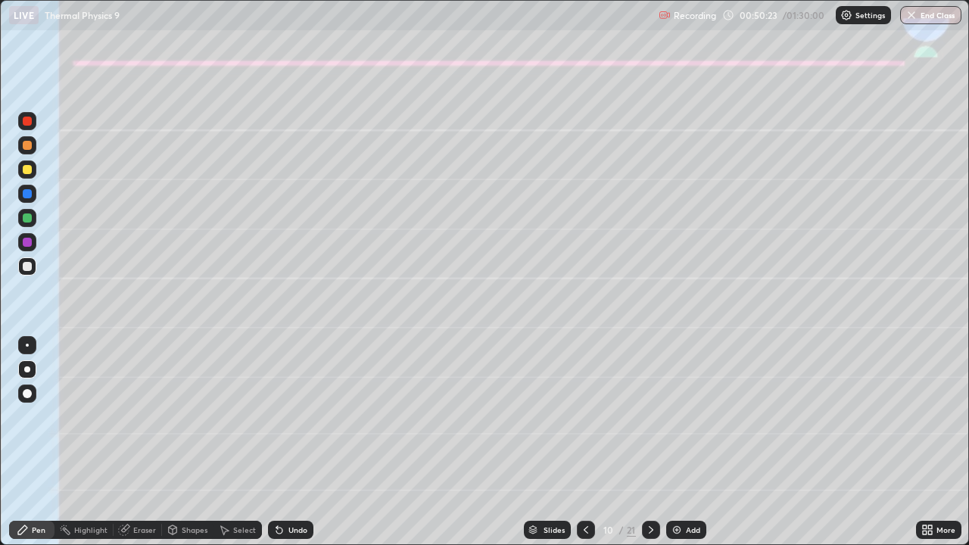
click at [650, 448] on icon at bounding box center [651, 530] width 12 height 12
click at [135, 448] on div "Eraser" at bounding box center [144, 530] width 23 height 8
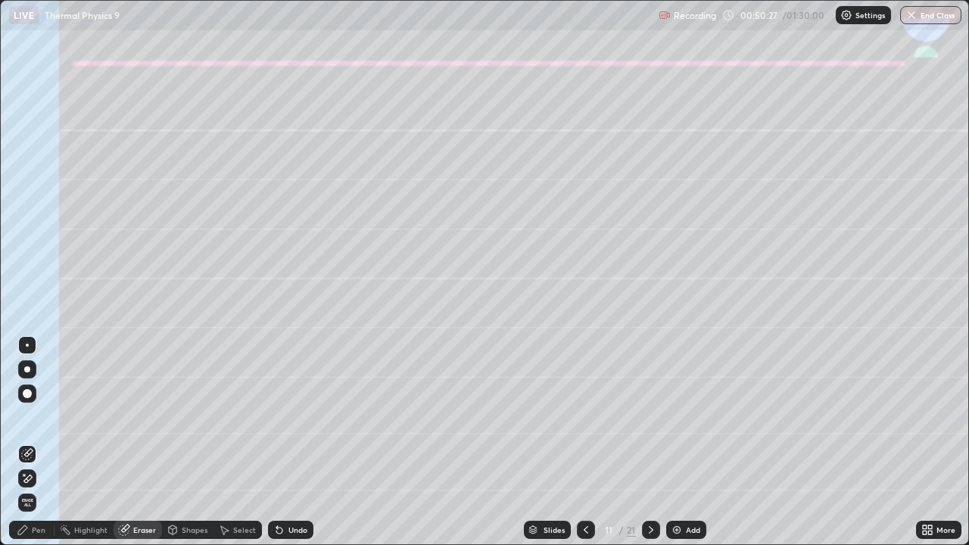
click at [39, 448] on div "Pen" at bounding box center [39, 530] width 14 height 8
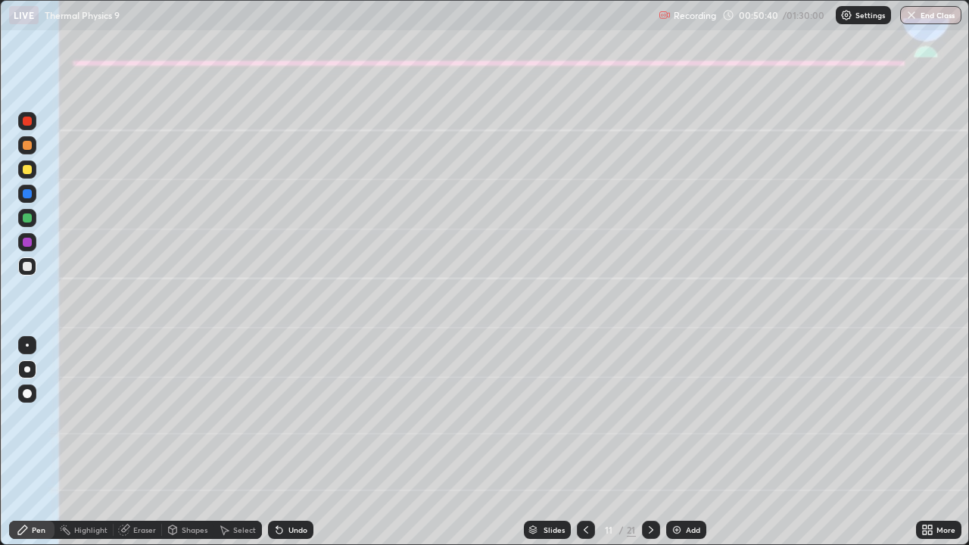
click at [288, 448] on div "Undo" at bounding box center [297, 530] width 19 height 8
click at [291, 448] on div "Undo" at bounding box center [290, 530] width 45 height 18
click at [182, 448] on div "Shapes" at bounding box center [195, 530] width 26 height 8
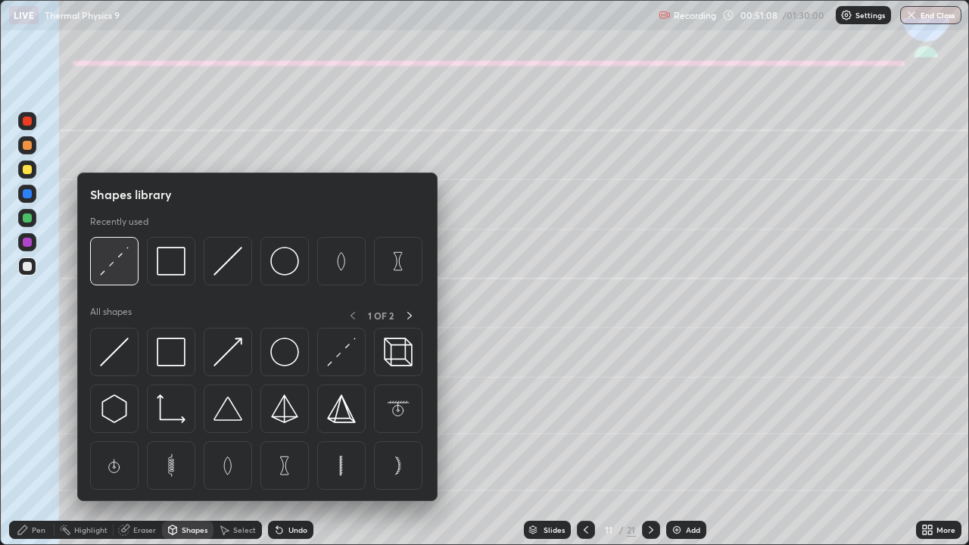
click at [105, 265] on img at bounding box center [114, 261] width 29 height 29
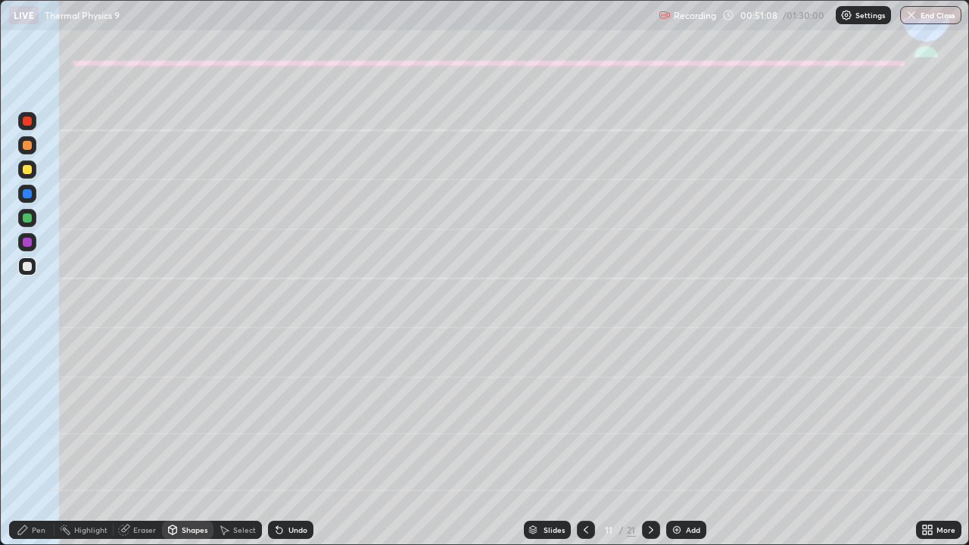
click at [23, 242] on div at bounding box center [27, 242] width 9 height 9
click at [90, 448] on div "Highlight" at bounding box center [90, 530] width 33 height 8
click at [182, 448] on div "Shapes" at bounding box center [195, 530] width 26 height 8
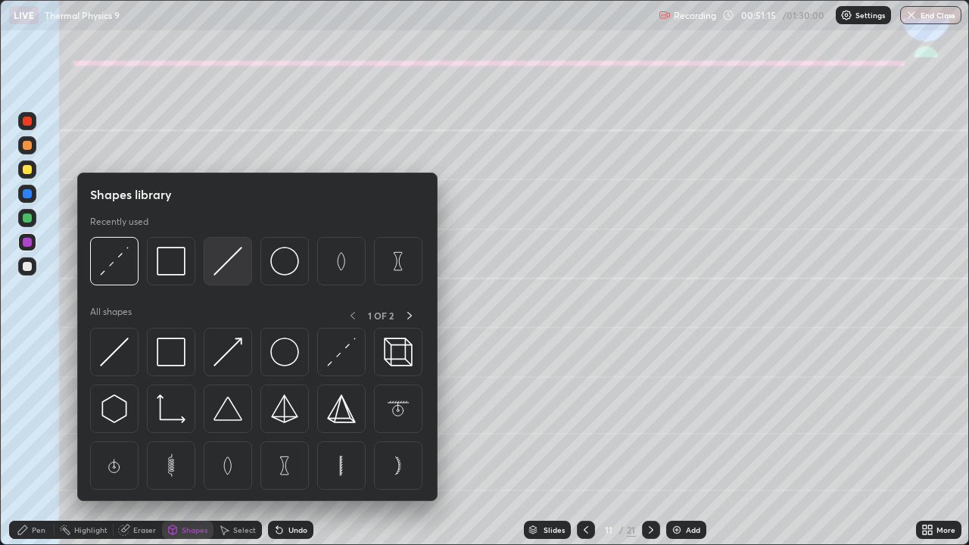
click at [214, 268] on img at bounding box center [227, 261] width 29 height 29
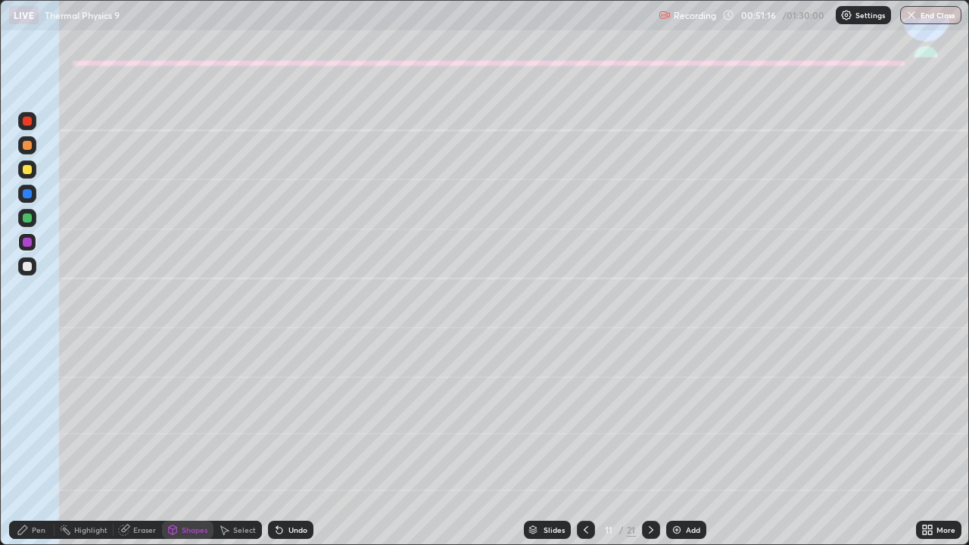
click at [20, 172] on div at bounding box center [27, 169] width 18 height 18
click at [39, 448] on div "Pen" at bounding box center [39, 530] width 14 height 8
click at [289, 448] on div "Undo" at bounding box center [290, 530] width 45 height 18
click at [26, 269] on div at bounding box center [27, 266] width 9 height 9
click at [34, 176] on div at bounding box center [27, 169] width 18 height 18
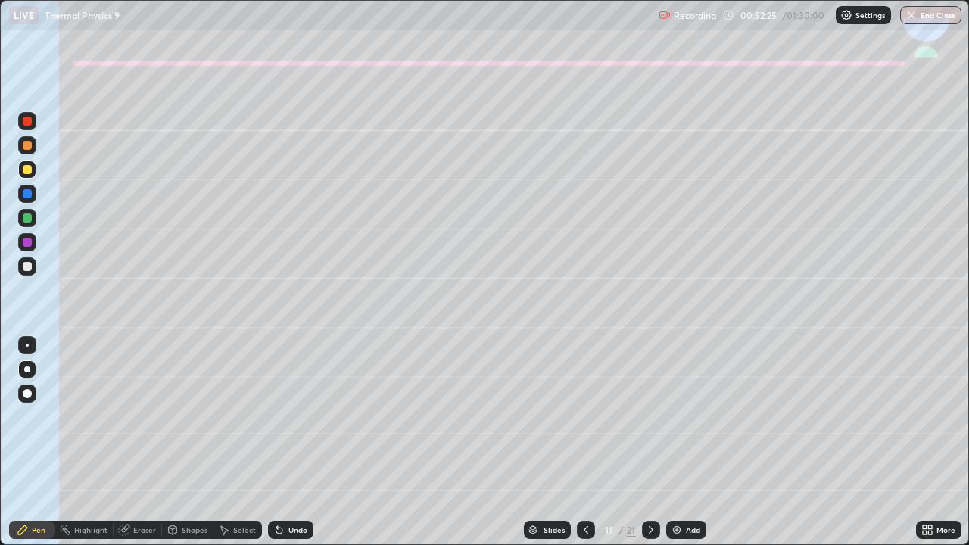
click at [26, 262] on div at bounding box center [27, 266] width 9 height 9
click at [647, 448] on icon at bounding box center [651, 530] width 12 height 12
click at [23, 147] on div at bounding box center [27, 145] width 9 height 9
click at [26, 395] on div at bounding box center [27, 393] width 9 height 9
click at [192, 448] on div "Shapes" at bounding box center [187, 530] width 51 height 18
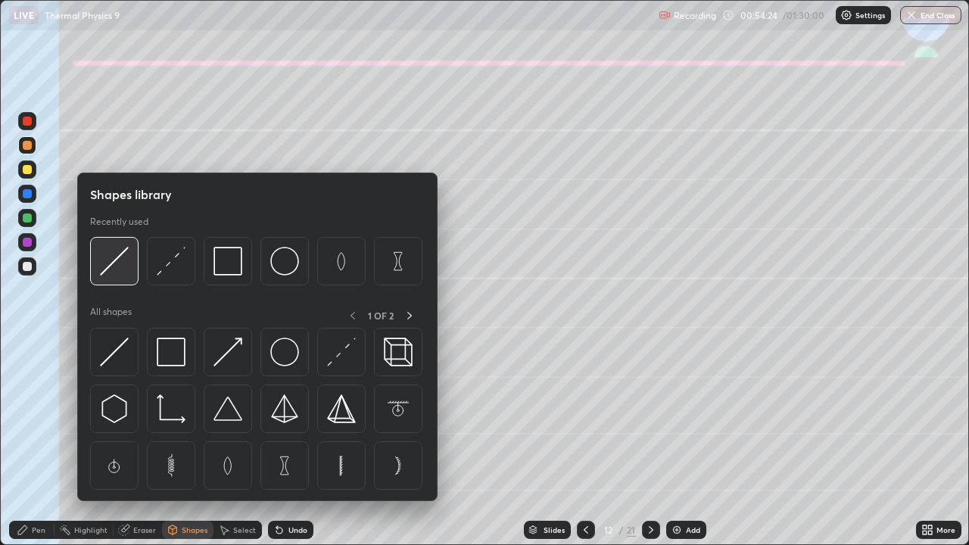
click at [113, 262] on img at bounding box center [114, 261] width 29 height 29
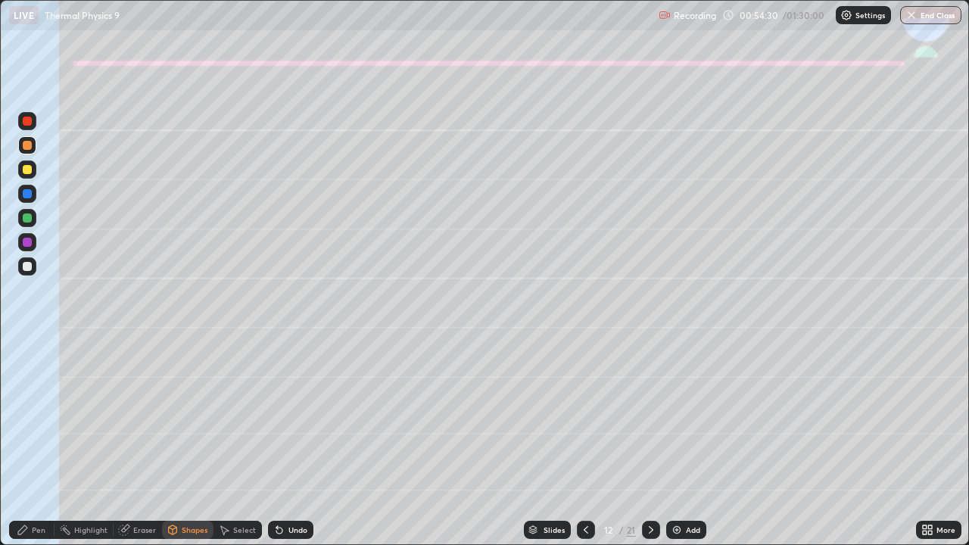
click at [19, 448] on icon at bounding box center [23, 530] width 12 height 12
click at [26, 365] on div at bounding box center [27, 369] width 18 height 18
click at [139, 448] on div "Eraser" at bounding box center [144, 530] width 23 height 8
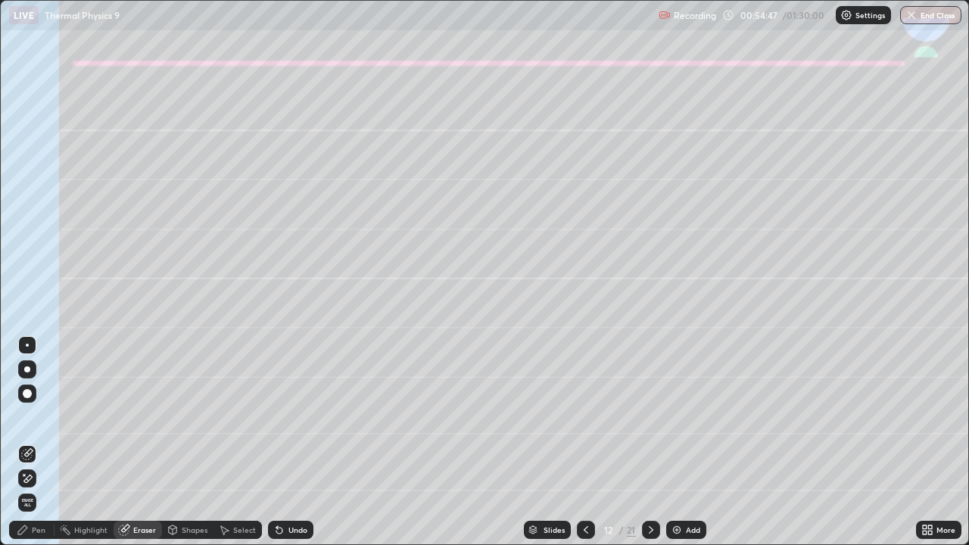
click at [39, 448] on div "Pen" at bounding box center [39, 530] width 14 height 8
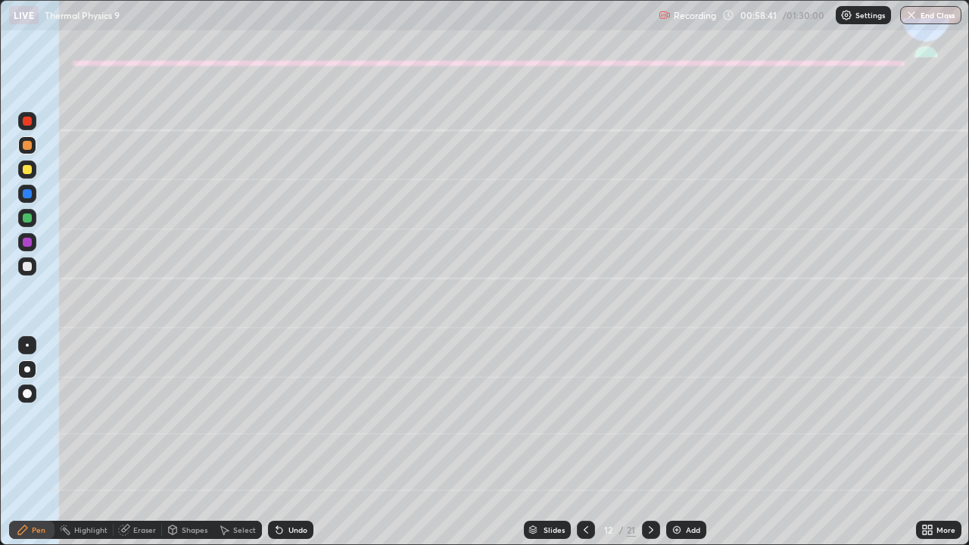
click at [20, 267] on div at bounding box center [27, 266] width 18 height 18
click at [277, 448] on div "Undo" at bounding box center [290, 530] width 45 height 18
click at [142, 448] on div "Eraser" at bounding box center [144, 530] width 23 height 8
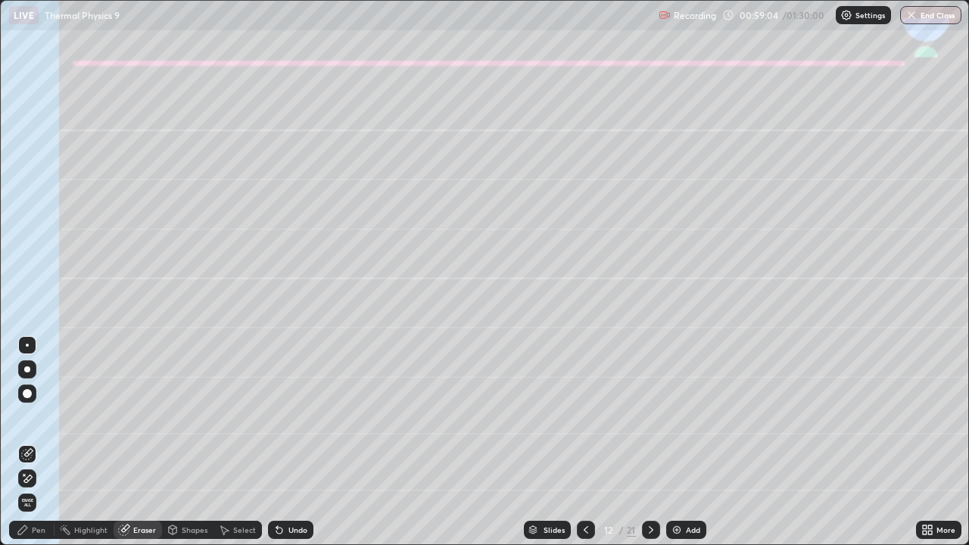
click at [37, 448] on div "Pen" at bounding box center [39, 530] width 14 height 8
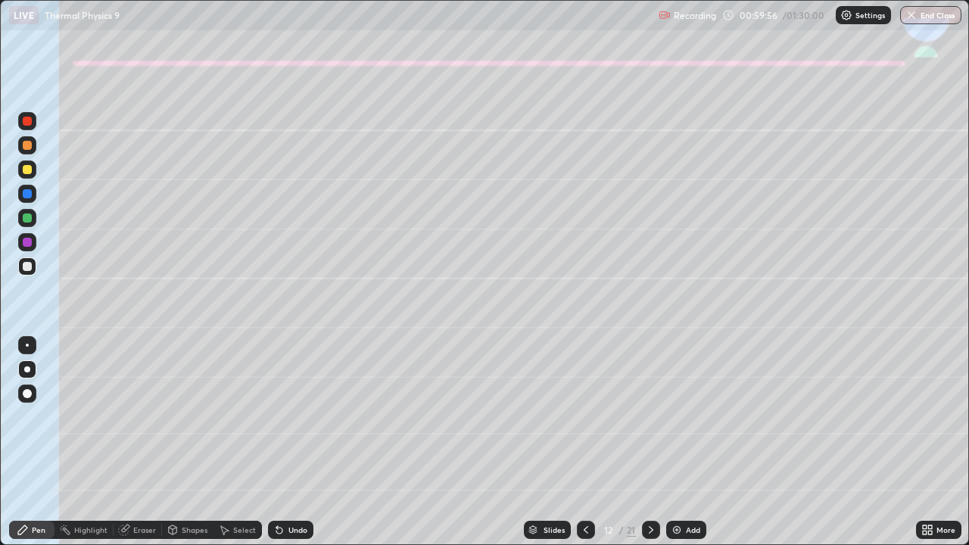
click at [35, 245] on div at bounding box center [27, 242] width 18 height 18
click at [30, 268] on div at bounding box center [27, 266] width 9 height 9
click at [25, 243] on div at bounding box center [27, 242] width 9 height 9
click at [28, 274] on div at bounding box center [27, 266] width 18 height 18
click at [293, 448] on div "Undo" at bounding box center [287, 530] width 51 height 30
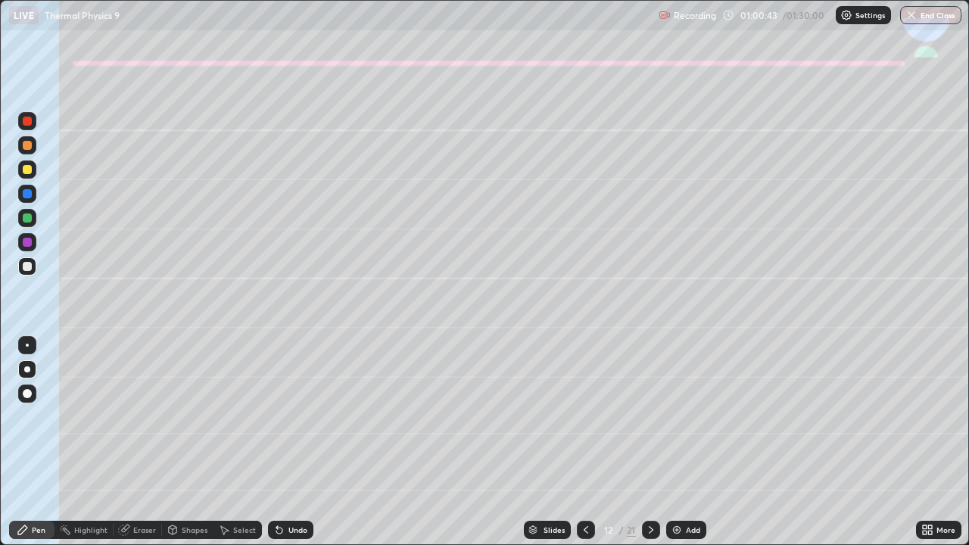
click at [297, 448] on div "Undo" at bounding box center [290, 530] width 45 height 18
click at [295, 448] on div "Undo" at bounding box center [290, 530] width 45 height 18
click at [301, 448] on div "Undo" at bounding box center [297, 530] width 19 height 8
click at [288, 448] on div "Undo" at bounding box center [297, 530] width 19 height 8
click at [292, 448] on div "Undo" at bounding box center [297, 530] width 19 height 8
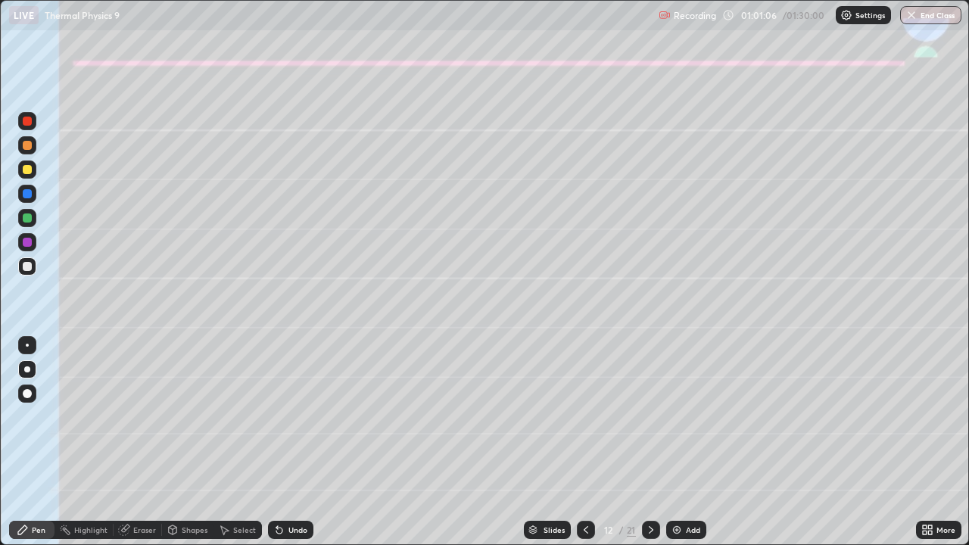
click at [294, 448] on div "Undo" at bounding box center [297, 530] width 19 height 8
click at [650, 448] on icon at bounding box center [651, 530] width 12 height 12
click at [28, 151] on div at bounding box center [27, 145] width 18 height 18
click at [29, 391] on div at bounding box center [27, 393] width 9 height 9
click at [188, 448] on div "Shapes" at bounding box center [195, 530] width 26 height 8
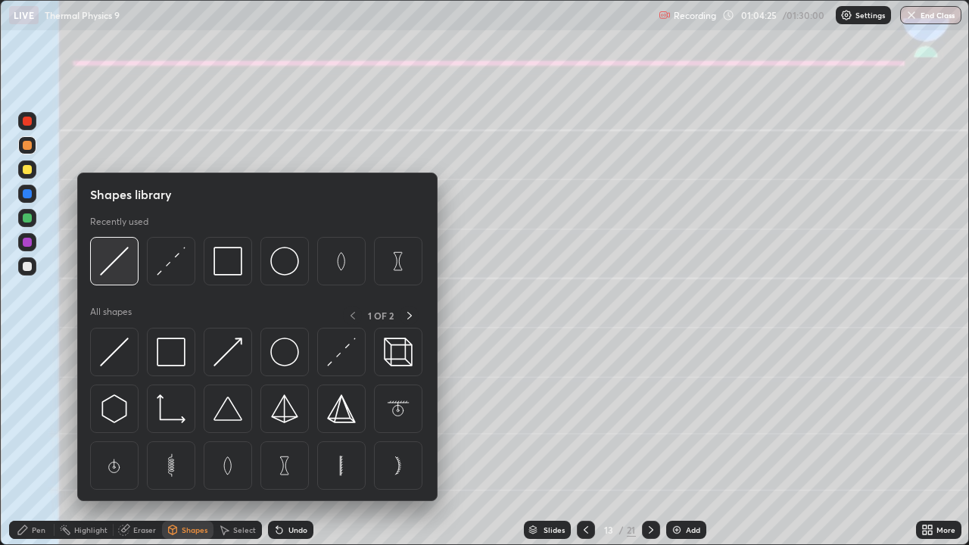
click at [120, 264] on img at bounding box center [114, 261] width 29 height 29
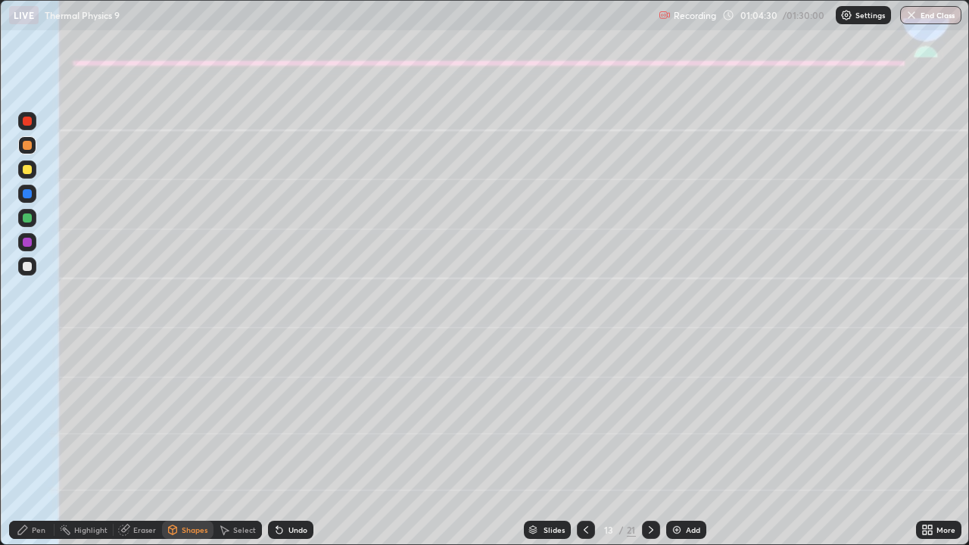
click at [291, 448] on div "Undo" at bounding box center [297, 530] width 19 height 8
click at [290, 448] on div "Undo" at bounding box center [287, 530] width 51 height 30
click at [33, 448] on div "Pen" at bounding box center [31, 530] width 45 height 18
click at [277, 448] on icon at bounding box center [279, 530] width 12 height 12
click at [284, 448] on div "Undo" at bounding box center [290, 530] width 45 height 18
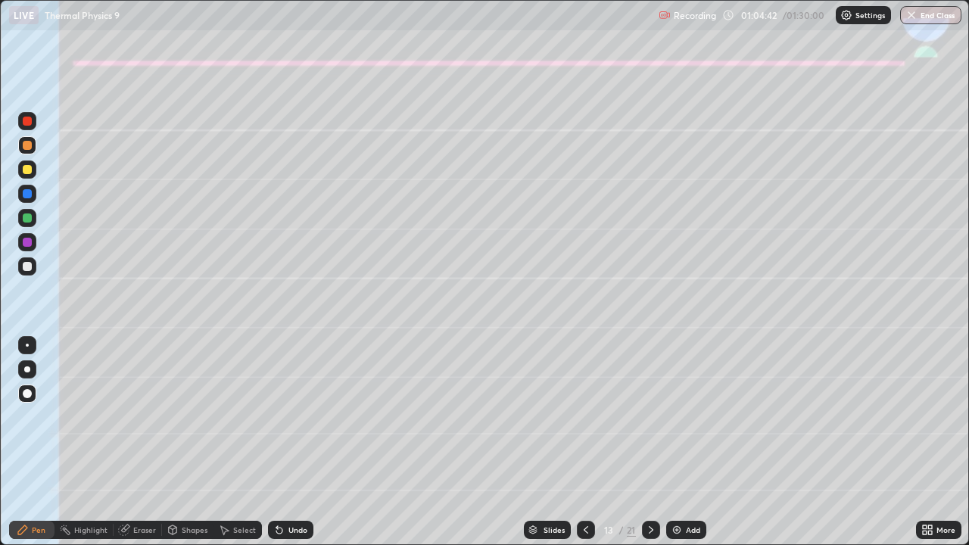
click at [276, 448] on icon at bounding box center [279, 531] width 6 height 6
click at [27, 369] on div at bounding box center [27, 369] width 6 height 6
click at [21, 266] on div at bounding box center [27, 266] width 18 height 18
click at [26, 145] on div at bounding box center [27, 145] width 9 height 9
click at [23, 270] on div at bounding box center [27, 266] width 9 height 9
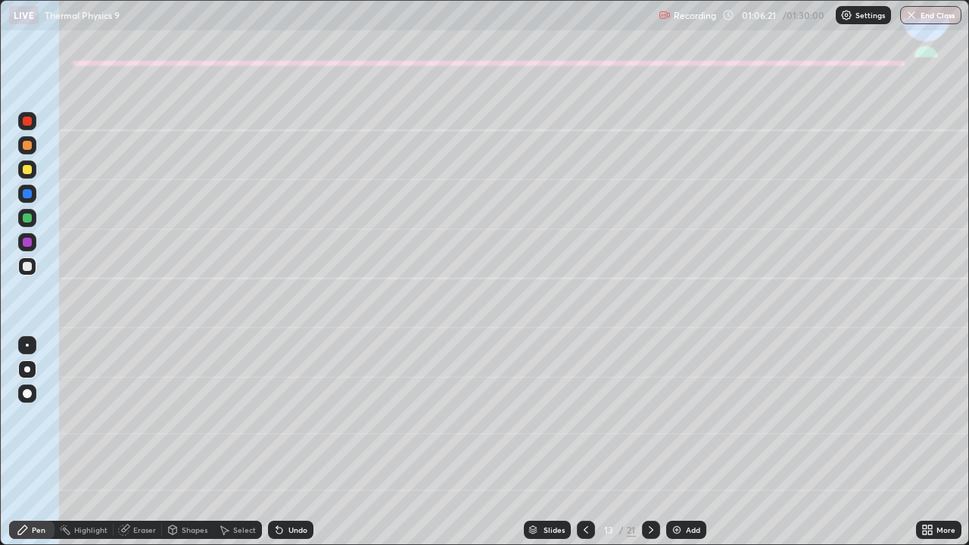
click at [277, 448] on icon at bounding box center [279, 531] width 6 height 6
click at [285, 448] on div "Undo" at bounding box center [290, 530] width 45 height 18
click at [288, 448] on div "Undo" at bounding box center [297, 530] width 19 height 8
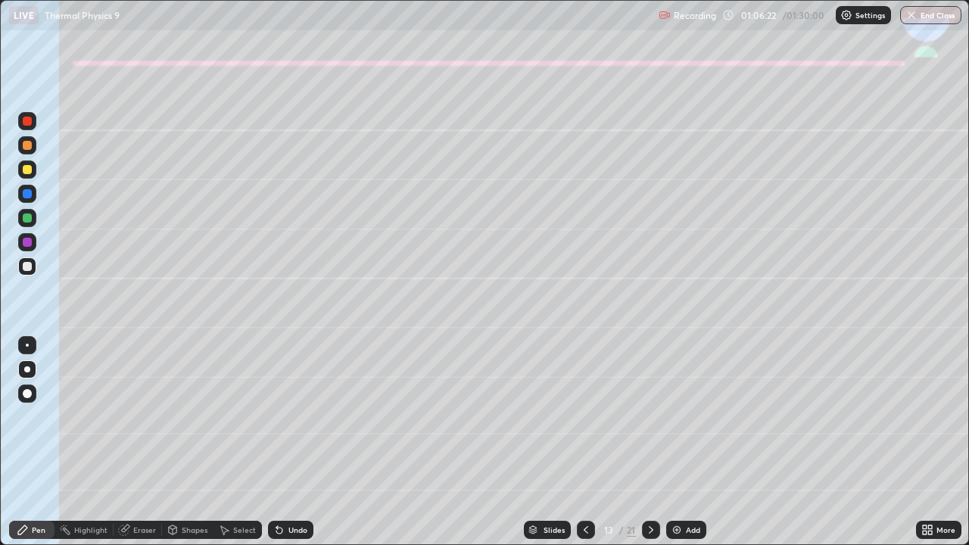
click at [278, 448] on icon at bounding box center [279, 531] width 6 height 6
click at [286, 448] on div "Undo" at bounding box center [290, 530] width 45 height 18
click at [285, 448] on div "Undo" at bounding box center [290, 530] width 45 height 18
click at [297, 448] on div "Undo" at bounding box center [290, 530] width 45 height 18
click at [298, 448] on div "Undo" at bounding box center [290, 530] width 45 height 18
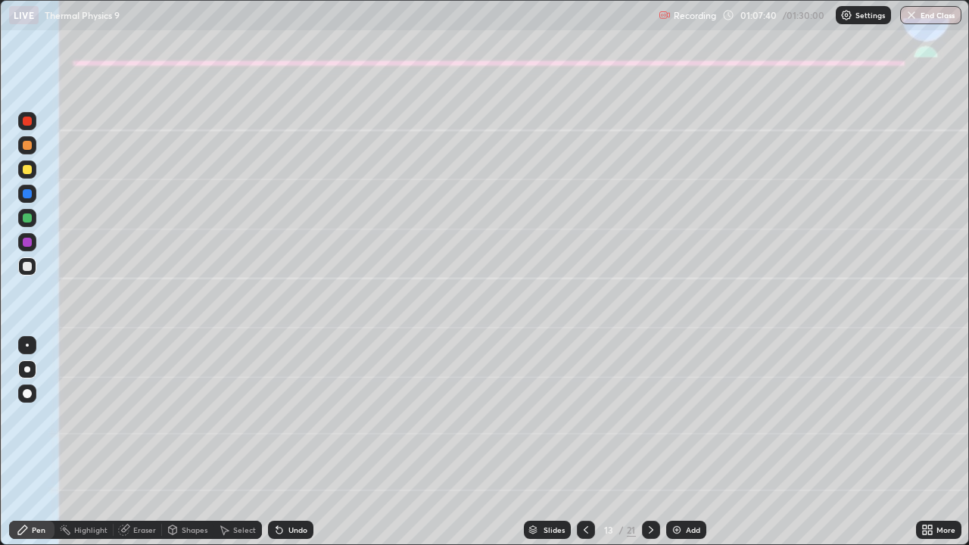
click at [295, 448] on div "Undo" at bounding box center [297, 530] width 19 height 8
click at [292, 448] on div "Undo" at bounding box center [297, 530] width 19 height 8
click at [291, 448] on div "Undo" at bounding box center [297, 530] width 19 height 8
click at [289, 448] on div "Undo" at bounding box center [297, 530] width 19 height 8
click at [288, 448] on div "Undo" at bounding box center [297, 530] width 19 height 8
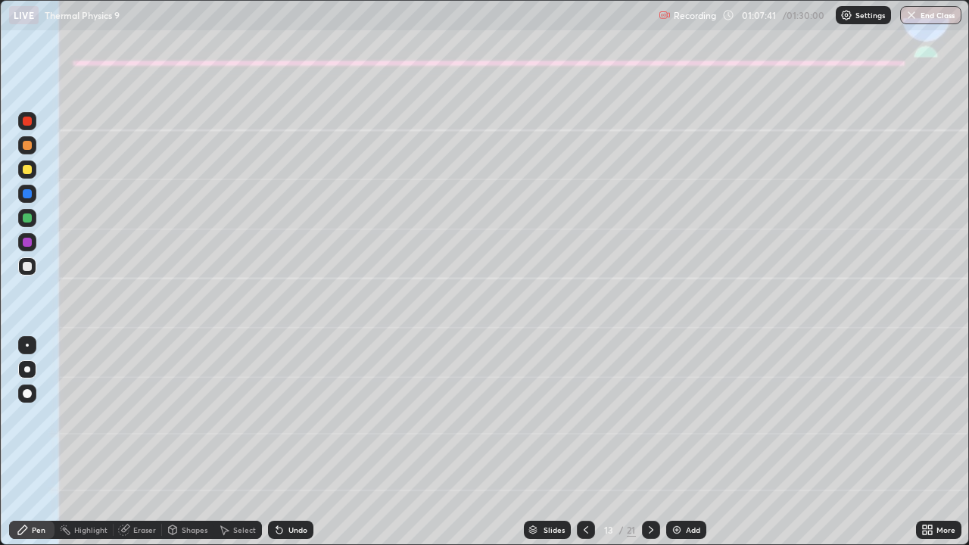
click at [285, 448] on div "Undo" at bounding box center [290, 530] width 45 height 18
click at [284, 448] on div "Undo" at bounding box center [290, 530] width 45 height 18
click at [301, 448] on div "Undo" at bounding box center [297, 530] width 19 height 8
click at [301, 448] on div "Undo" at bounding box center [290, 530] width 45 height 18
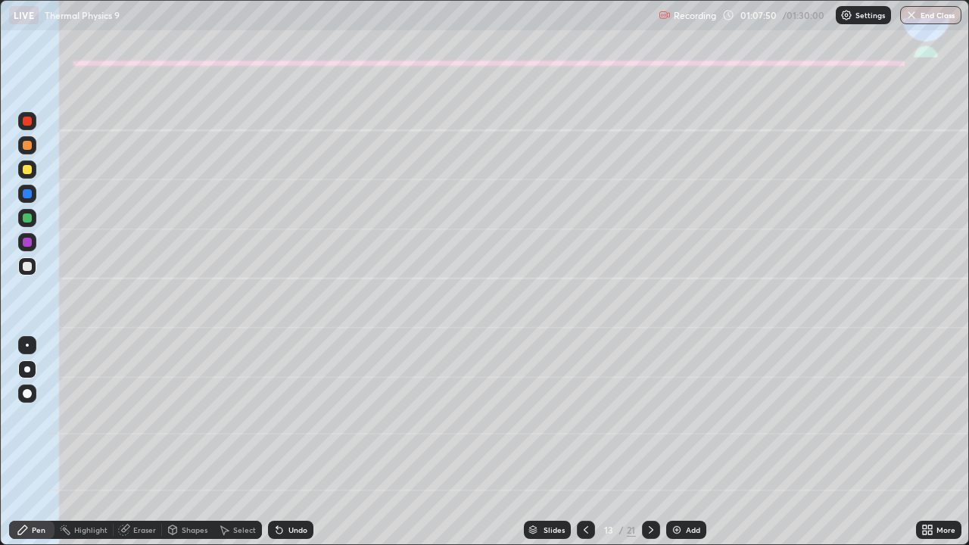
click at [295, 448] on div "Undo" at bounding box center [297, 530] width 19 height 8
click at [291, 448] on div "Undo" at bounding box center [297, 530] width 19 height 8
click at [293, 448] on div "Undo" at bounding box center [297, 530] width 19 height 8
click at [28, 217] on div at bounding box center [27, 217] width 9 height 9
click at [137, 448] on div "Eraser" at bounding box center [144, 530] width 23 height 8
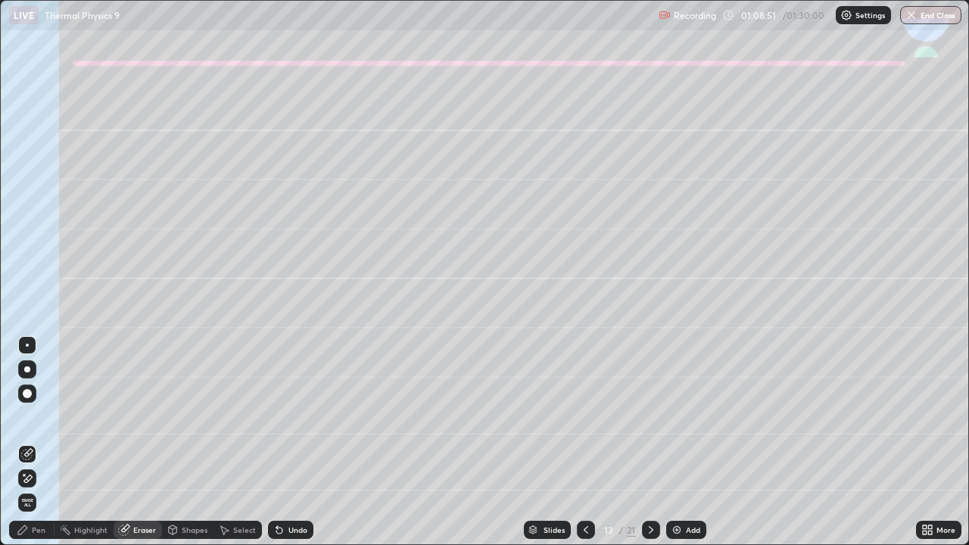
click at [34, 448] on div "Pen" at bounding box center [39, 530] width 14 height 8
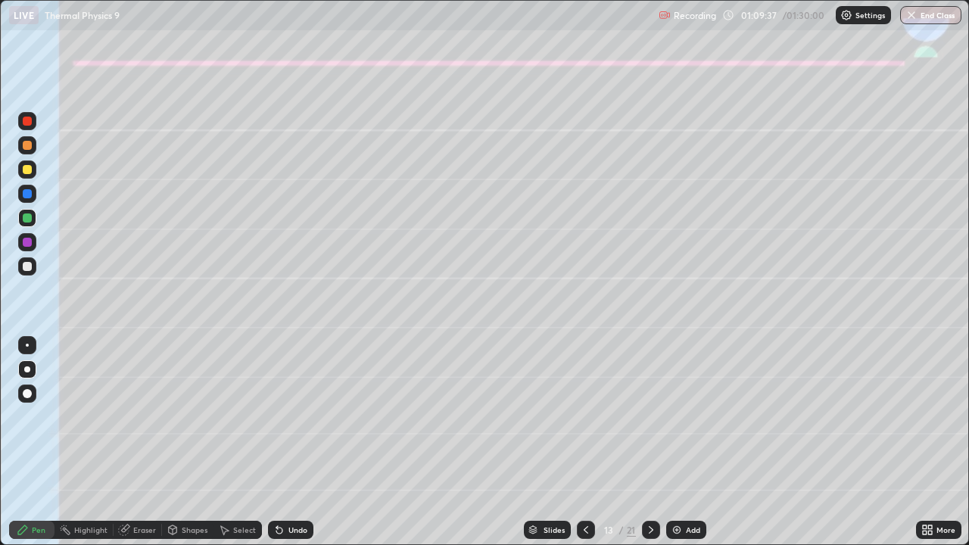
click at [0, 368] on div "Setting up your live class" at bounding box center [484, 272] width 969 height 545
click at [649, 448] on icon at bounding box center [651, 530] width 12 height 12
click at [279, 448] on icon at bounding box center [279, 530] width 12 height 12
click at [288, 448] on div "Undo" at bounding box center [297, 530] width 19 height 8
click at [23, 174] on div at bounding box center [27, 169] width 18 height 18
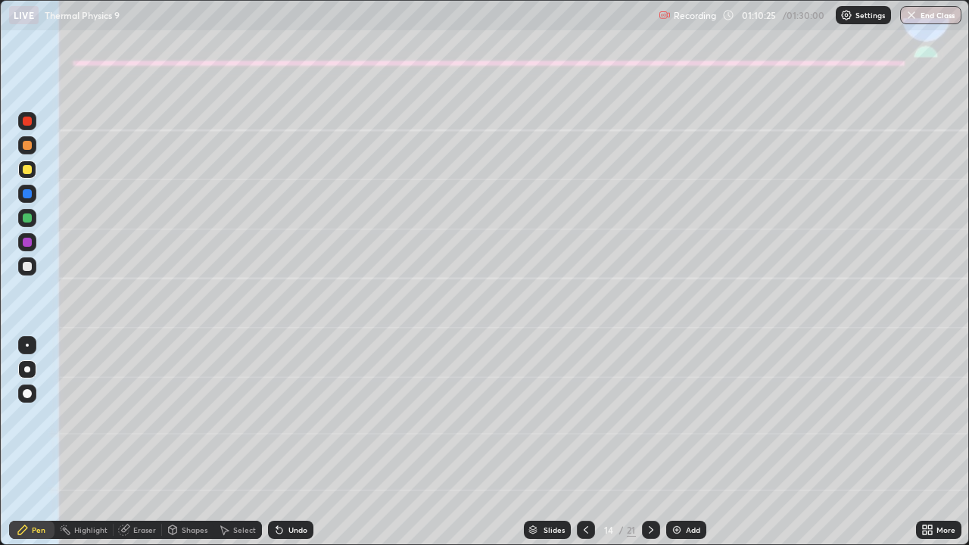
click at [182, 448] on div "Shapes" at bounding box center [187, 530] width 51 height 30
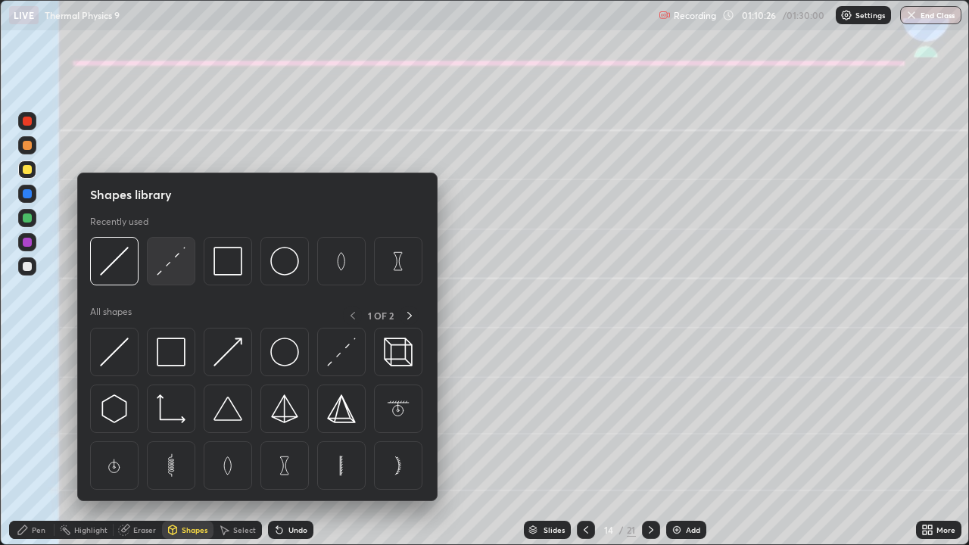
click at [166, 267] on img at bounding box center [171, 261] width 29 height 29
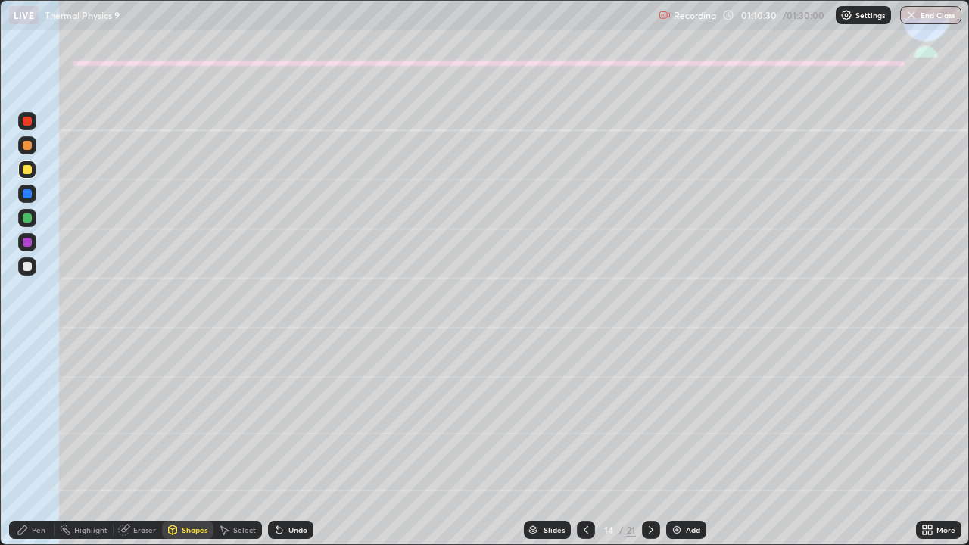
click at [33, 448] on div "Pen" at bounding box center [39, 530] width 14 height 8
click at [194, 448] on div "Shapes" at bounding box center [195, 530] width 26 height 8
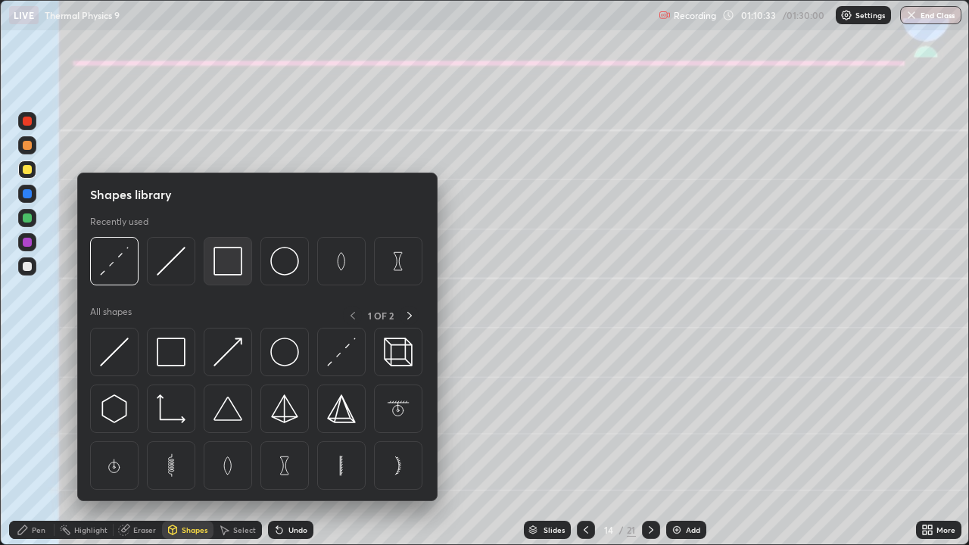
click at [226, 263] on img at bounding box center [227, 261] width 29 height 29
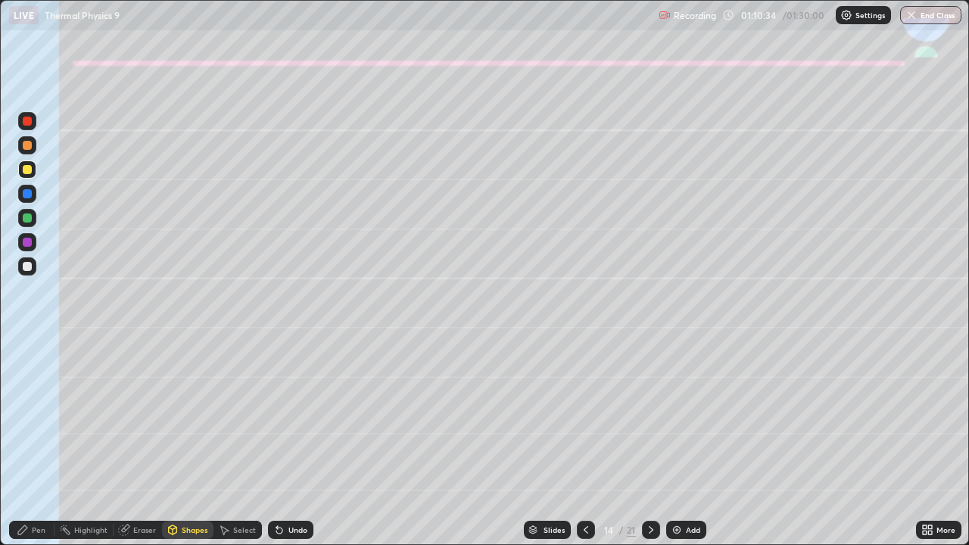
click at [23, 260] on div at bounding box center [27, 266] width 18 height 18
click at [23, 448] on icon at bounding box center [22, 529] width 9 height 9
click at [28, 176] on div at bounding box center [27, 169] width 18 height 18
click at [288, 448] on div "Undo" at bounding box center [297, 530] width 19 height 8
click at [291, 448] on div "Undo" at bounding box center [290, 530] width 45 height 18
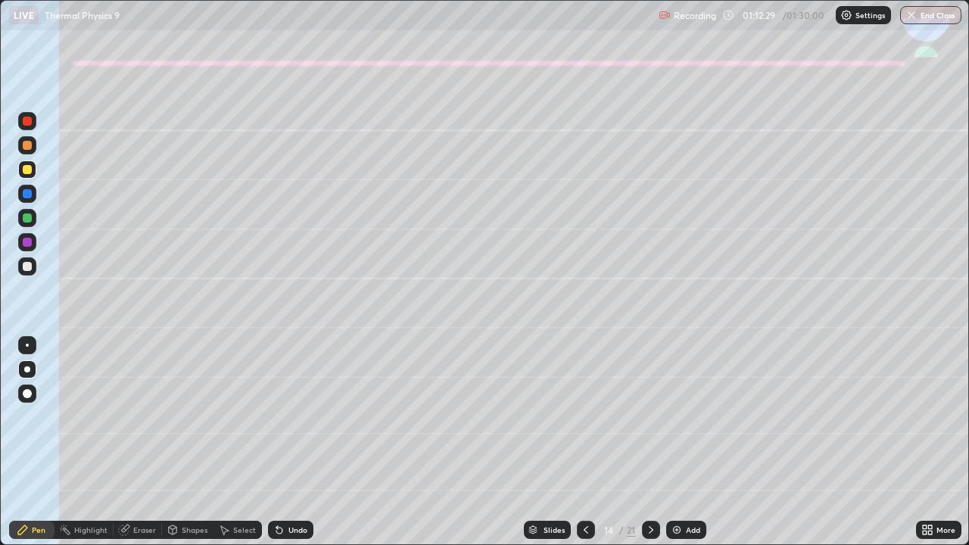
click at [26, 267] on div at bounding box center [27, 266] width 9 height 9
click at [140, 448] on div "Eraser" at bounding box center [144, 530] width 23 height 8
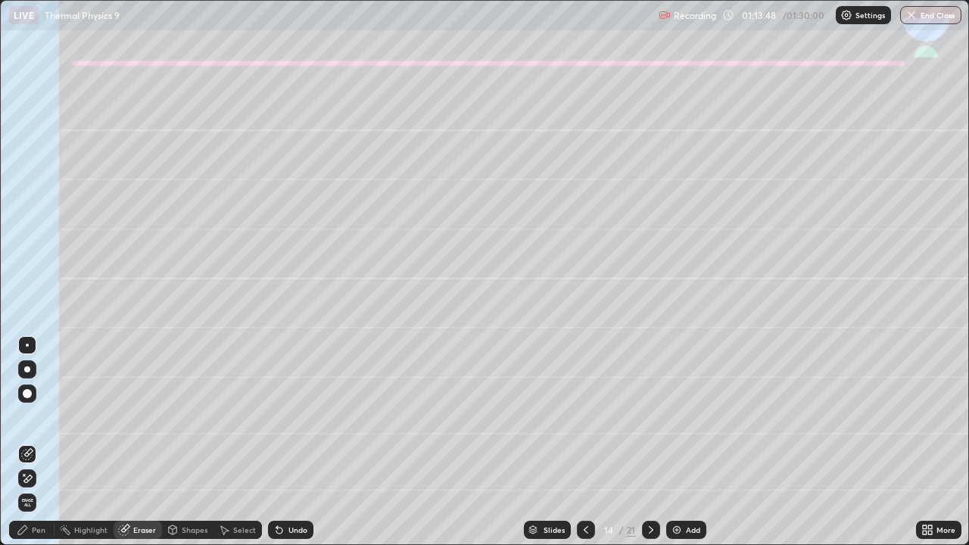
click at [31, 448] on div "Pen" at bounding box center [31, 530] width 45 height 18
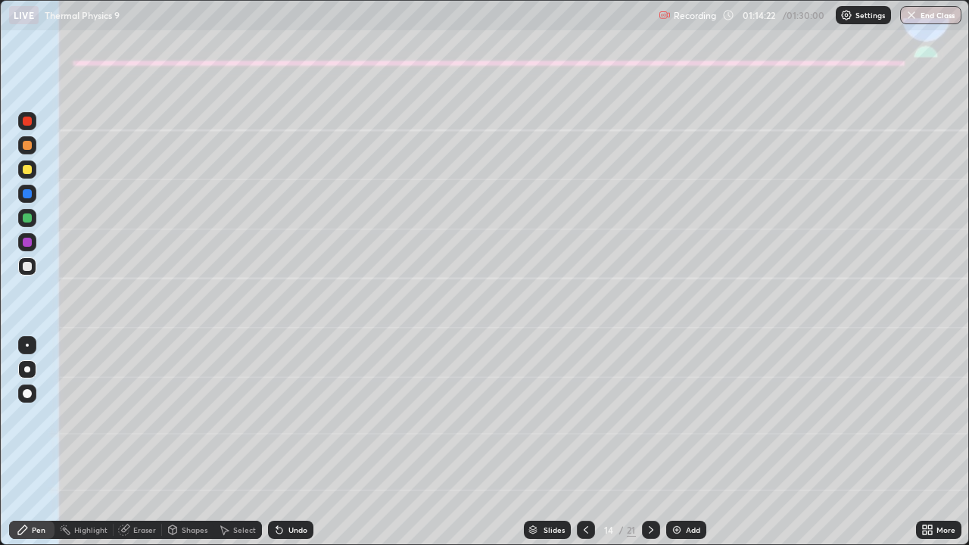
click at [23, 242] on div at bounding box center [27, 242] width 9 height 9
click at [30, 217] on div at bounding box center [27, 217] width 9 height 9
click at [276, 448] on icon at bounding box center [277, 527] width 2 height 2
click at [940, 19] on button "End Class" at bounding box center [930, 15] width 61 height 18
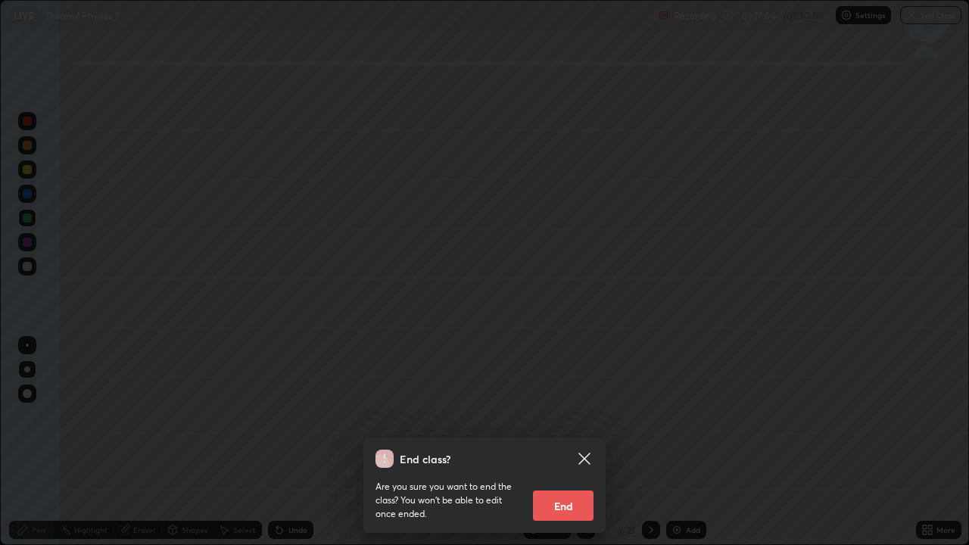
click at [568, 448] on button "End" at bounding box center [563, 506] width 61 height 30
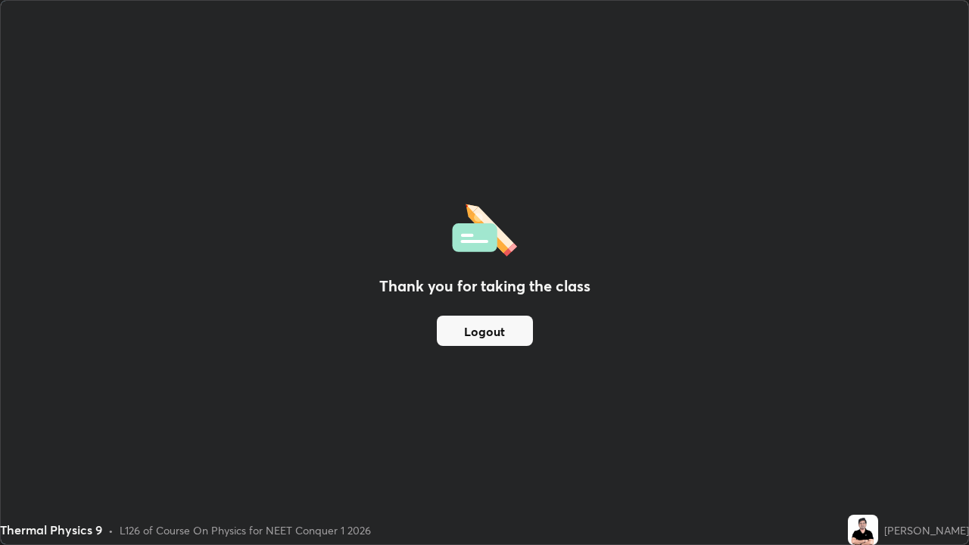
click at [495, 333] on button "Logout" at bounding box center [485, 331] width 96 height 30
